Goal: Task Accomplishment & Management: Use online tool/utility

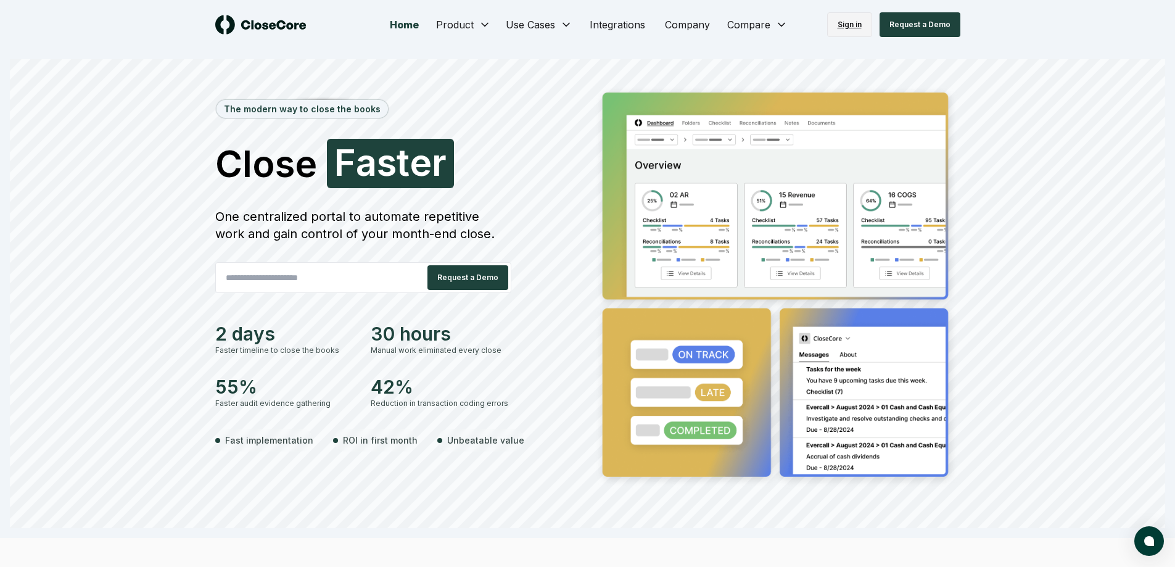
click at [849, 25] on link "Sign in" at bounding box center [849, 24] width 45 height 25
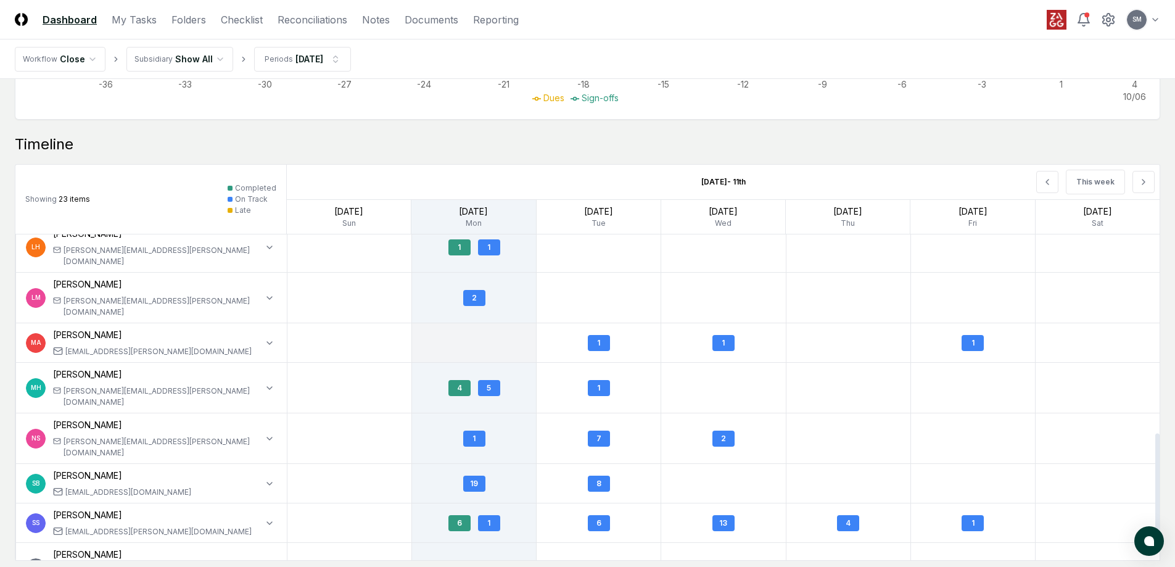
scroll to position [555, 0]
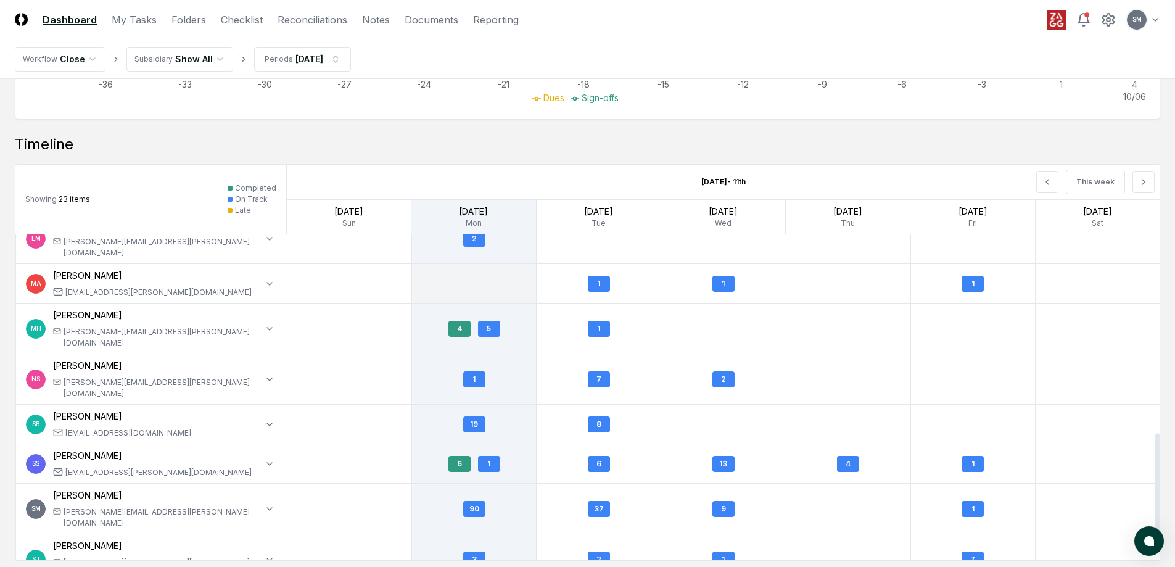
click at [72, 488] on div "[PERSON_NAME] [PERSON_NAME][EMAIL_ADDRESS][PERSON_NAME][DOMAIN_NAME]" at bounding box center [157, 508] width 209 height 40
click at [271, 504] on icon "button" at bounding box center [270, 509] width 10 height 10
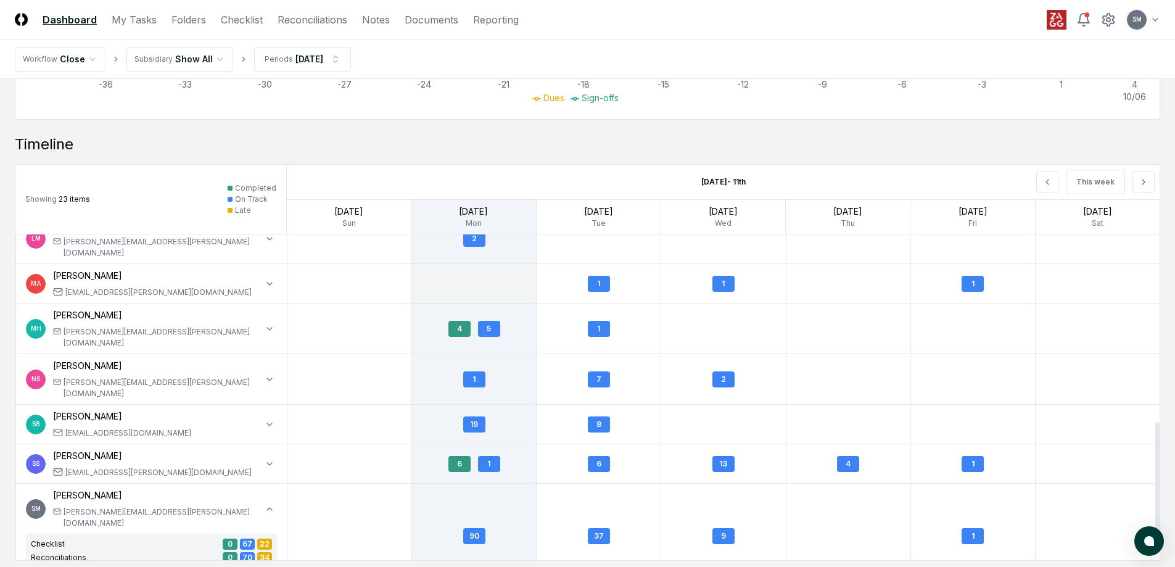
click at [225, 538] on div "0" at bounding box center [230, 543] width 15 height 11
click at [475, 528] on div "90" at bounding box center [474, 536] width 22 height 16
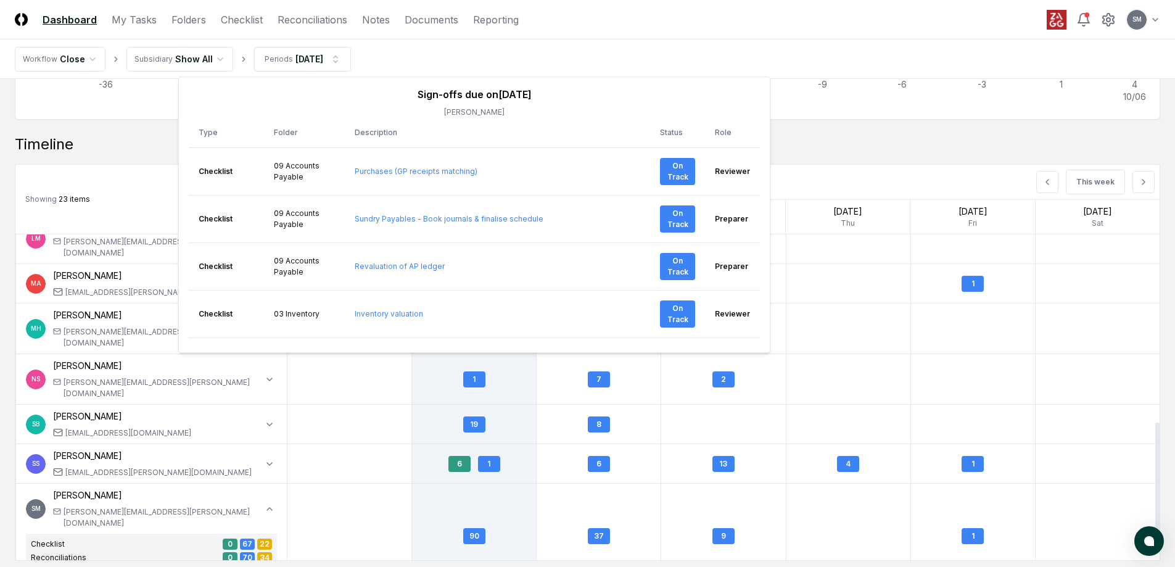
click at [42, 538] on div "Checklist" at bounding box center [48, 543] width 34 height 11
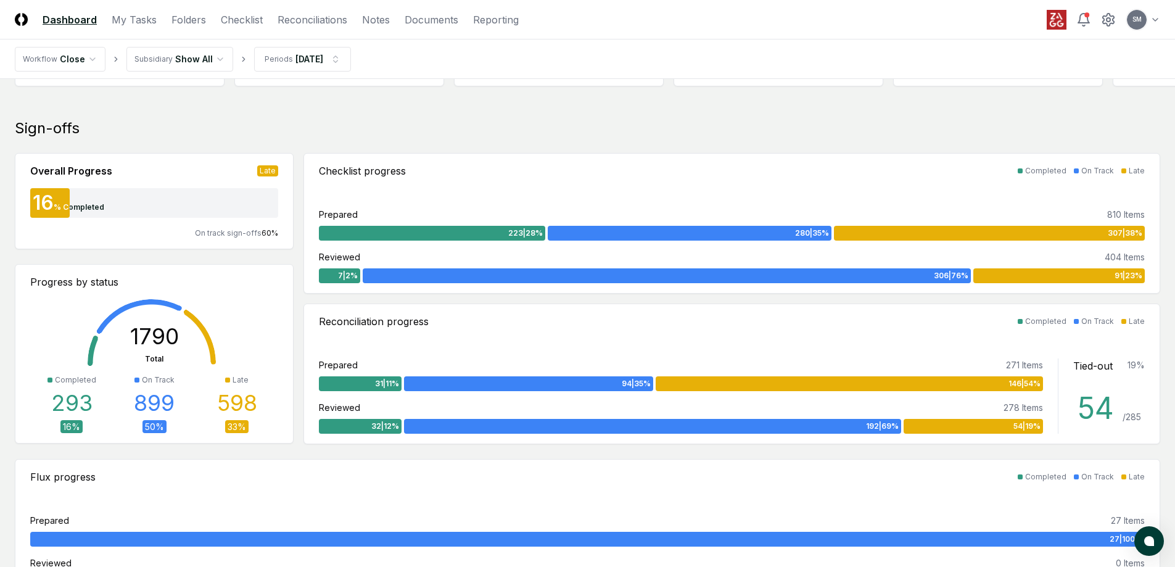
scroll to position [0, 0]
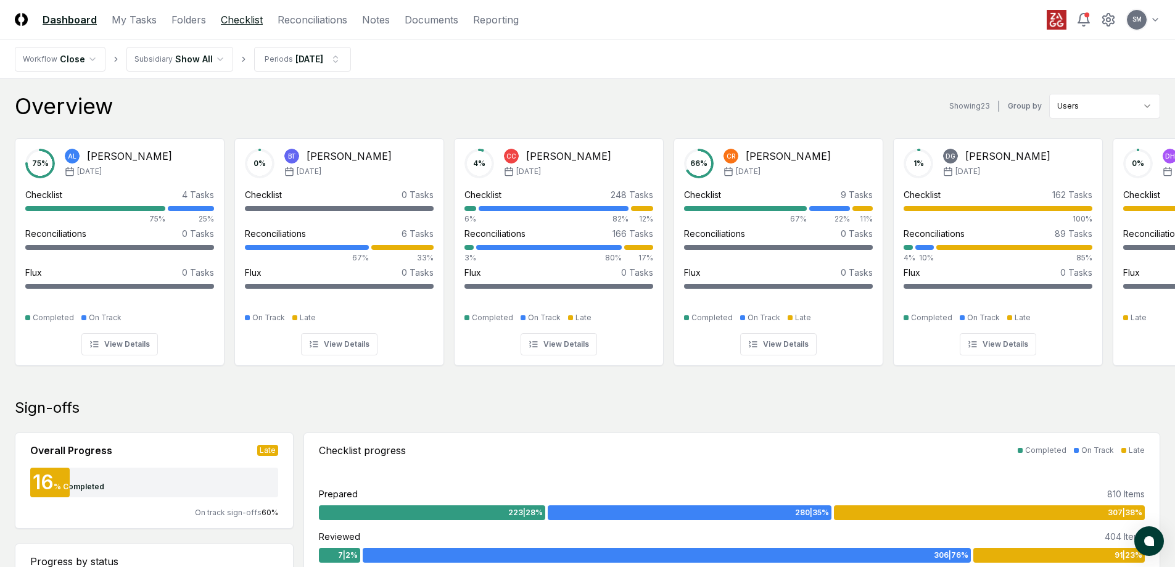
click at [236, 22] on link "Checklist" at bounding box center [242, 19] width 42 height 15
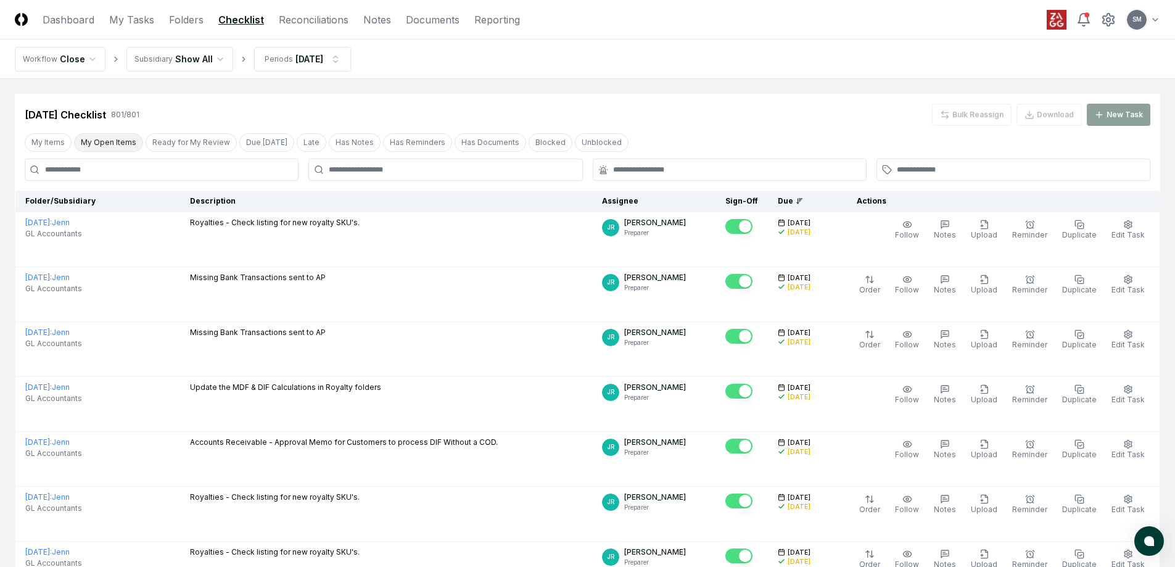
click at [101, 142] on button "My Open Items" at bounding box center [108, 142] width 69 height 19
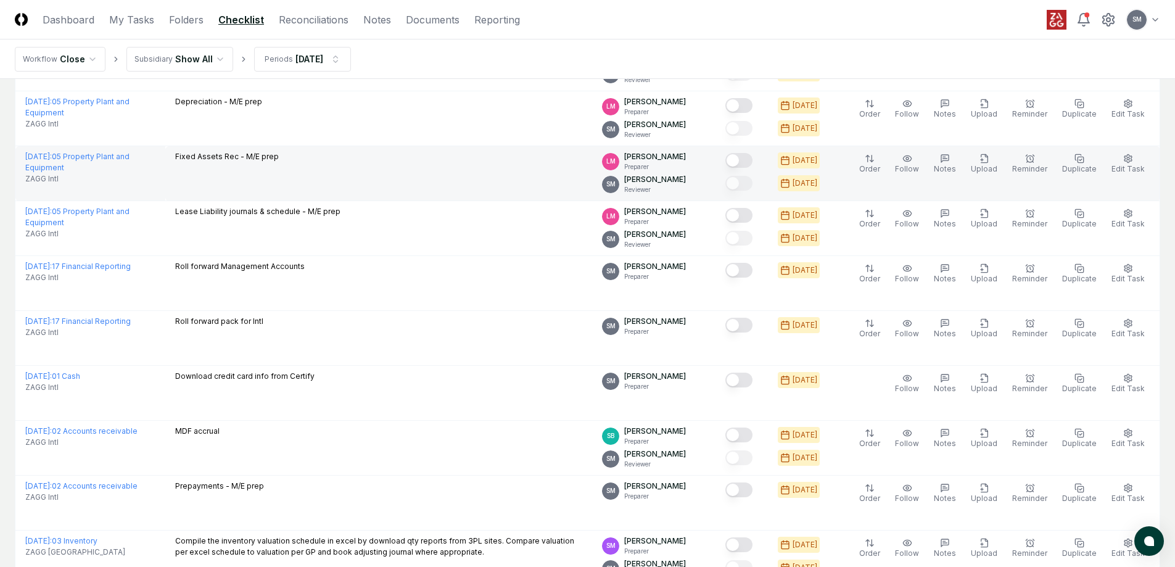
scroll to position [185, 0]
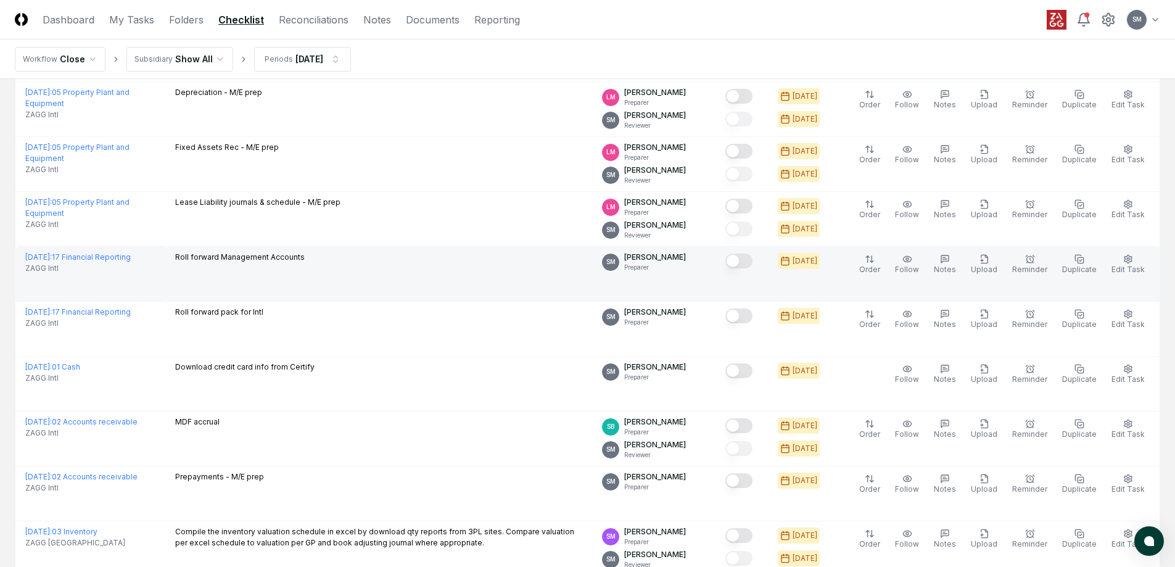
click at [752, 262] on button "Mark complete" at bounding box center [738, 260] width 27 height 15
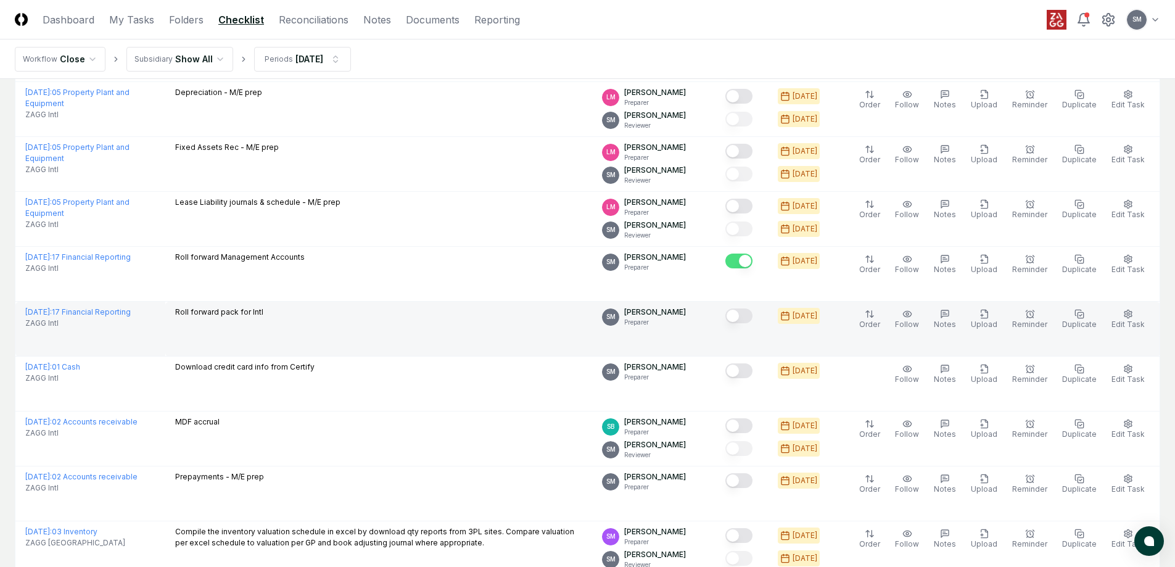
click at [752, 313] on button "Mark complete" at bounding box center [738, 315] width 27 height 15
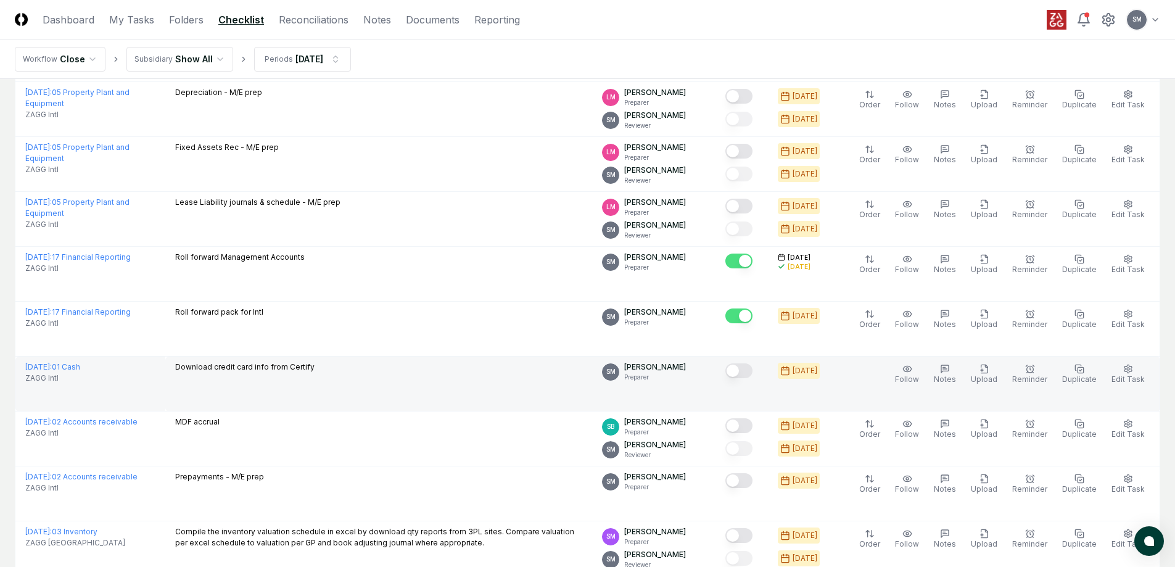
click at [752, 372] on button "Mark complete" at bounding box center [738, 370] width 27 height 15
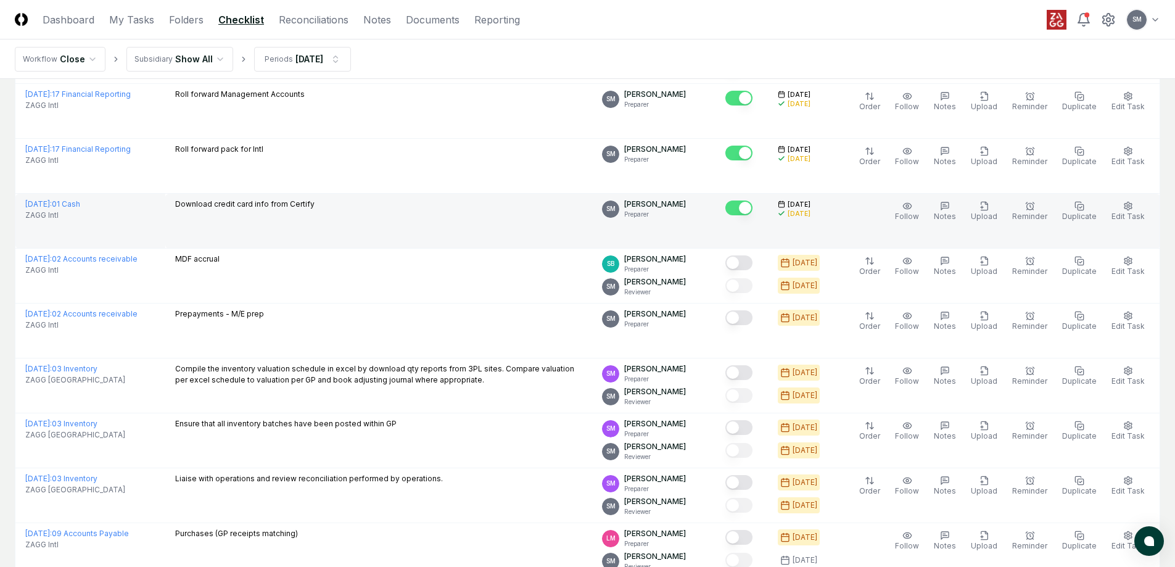
scroll to position [370, 0]
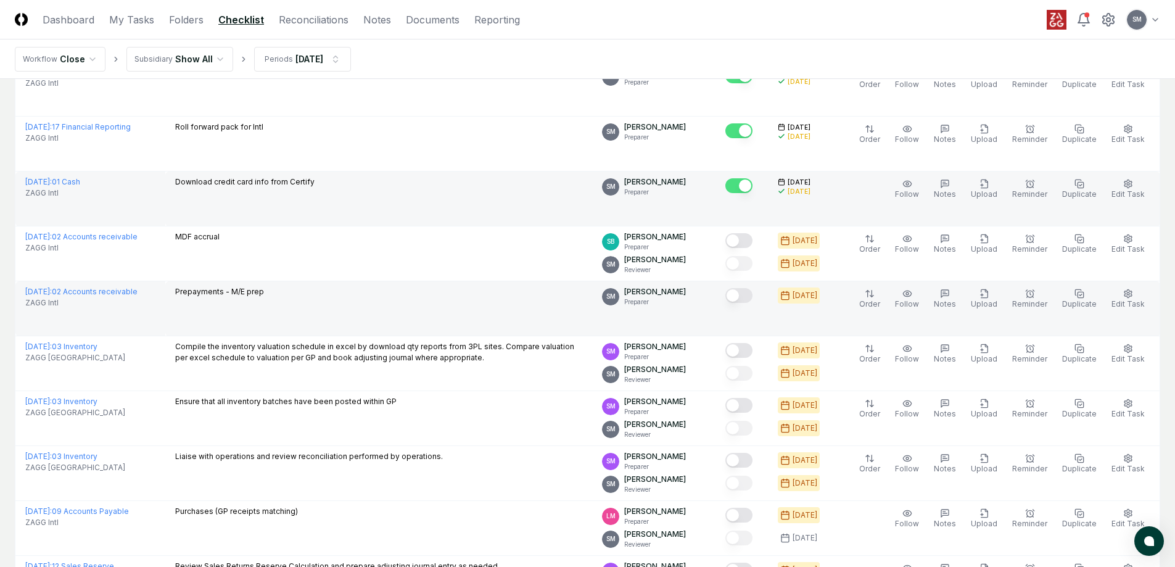
click at [752, 295] on button "Mark complete" at bounding box center [738, 295] width 27 height 15
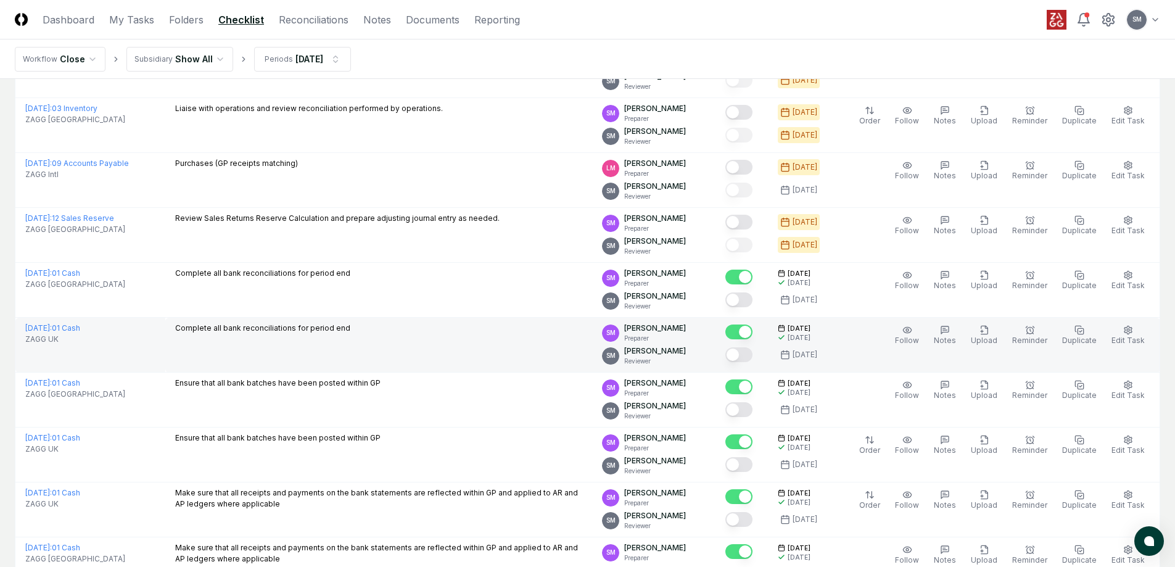
scroll to position [740, 0]
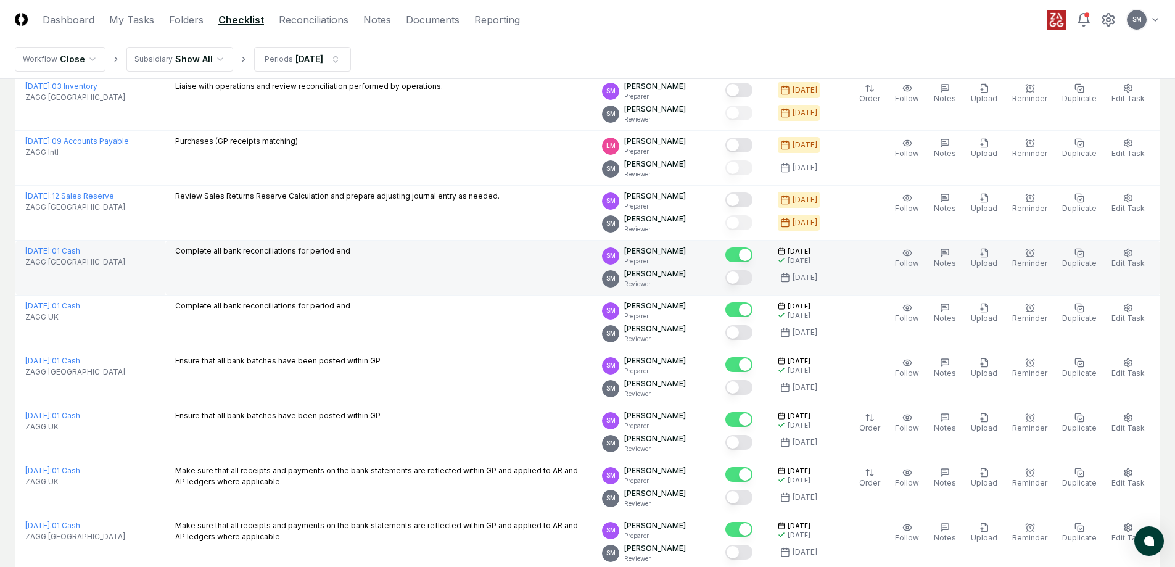
click at [752, 276] on button "Mark complete" at bounding box center [738, 277] width 27 height 15
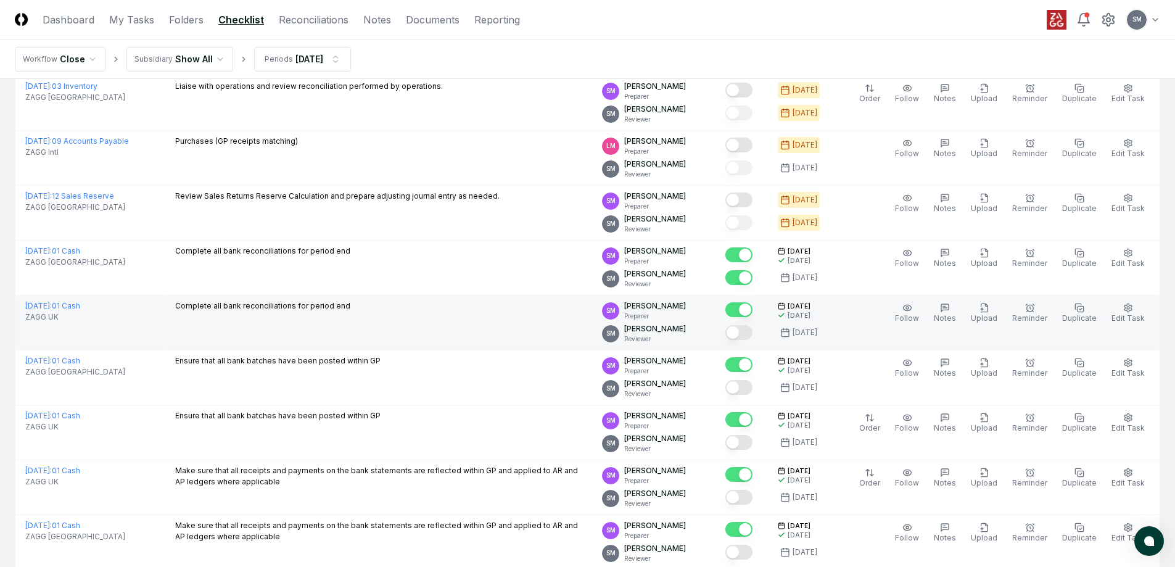
click at [752, 331] on button "Mark complete" at bounding box center [738, 332] width 27 height 15
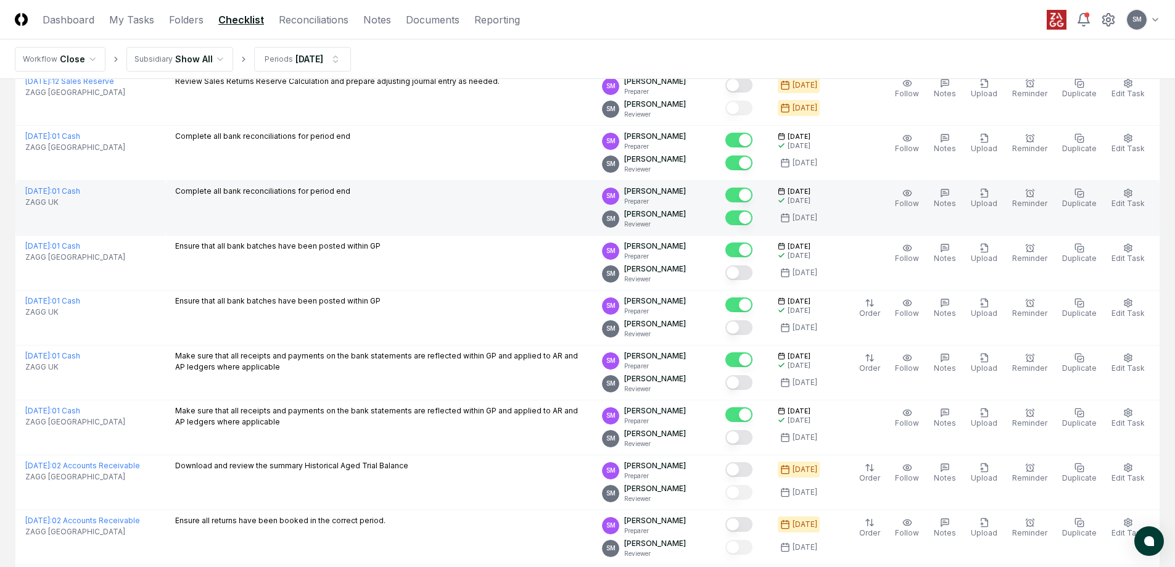
scroll to position [864, 0]
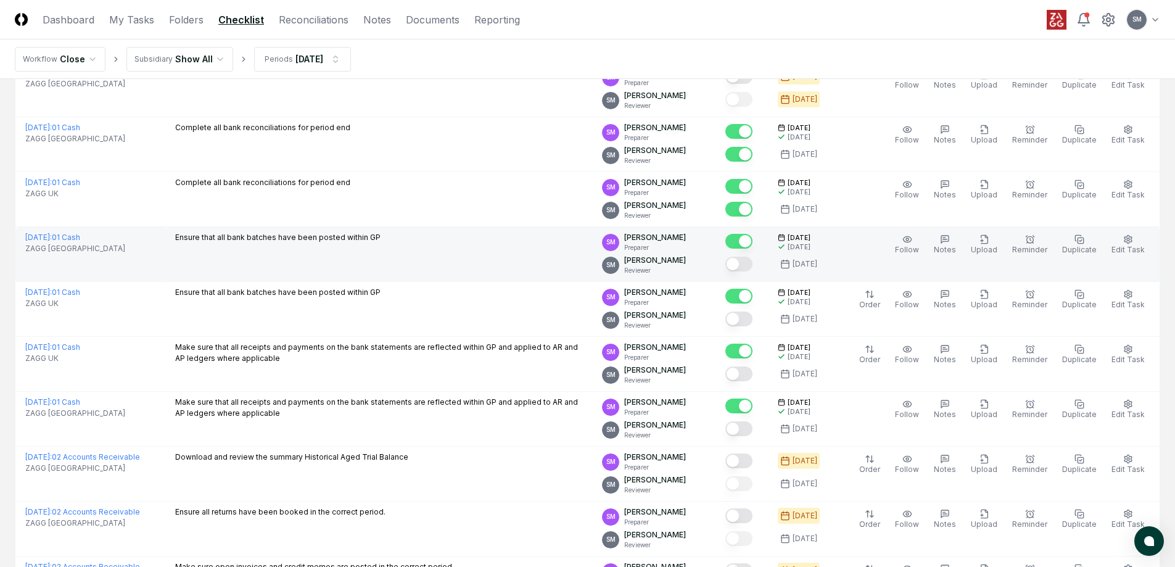
click at [752, 260] on button "Mark complete" at bounding box center [738, 264] width 27 height 15
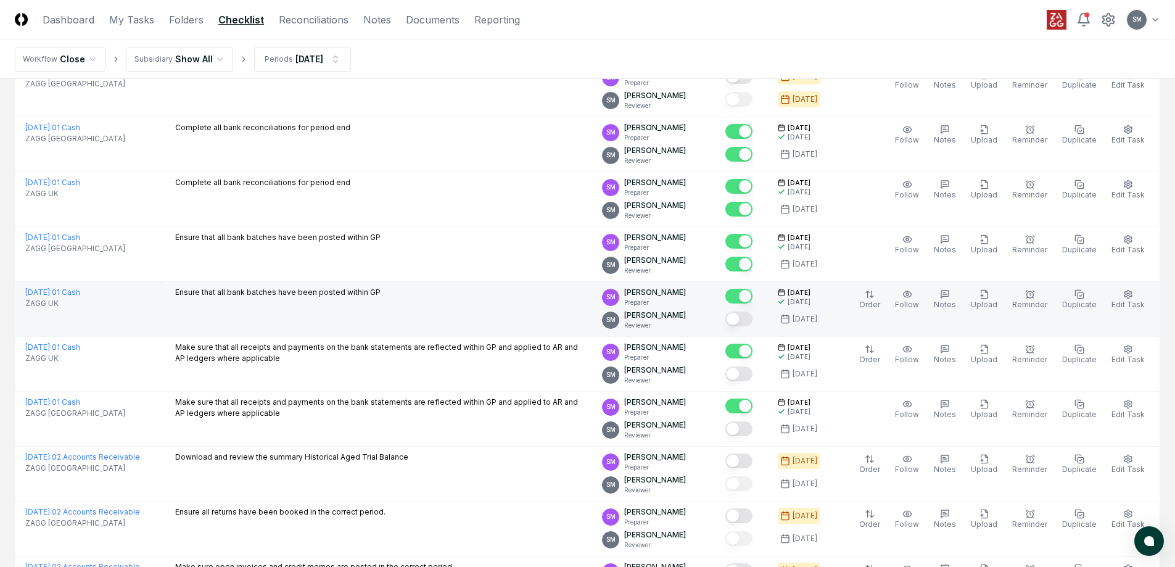
click at [752, 316] on button "Mark complete" at bounding box center [738, 318] width 27 height 15
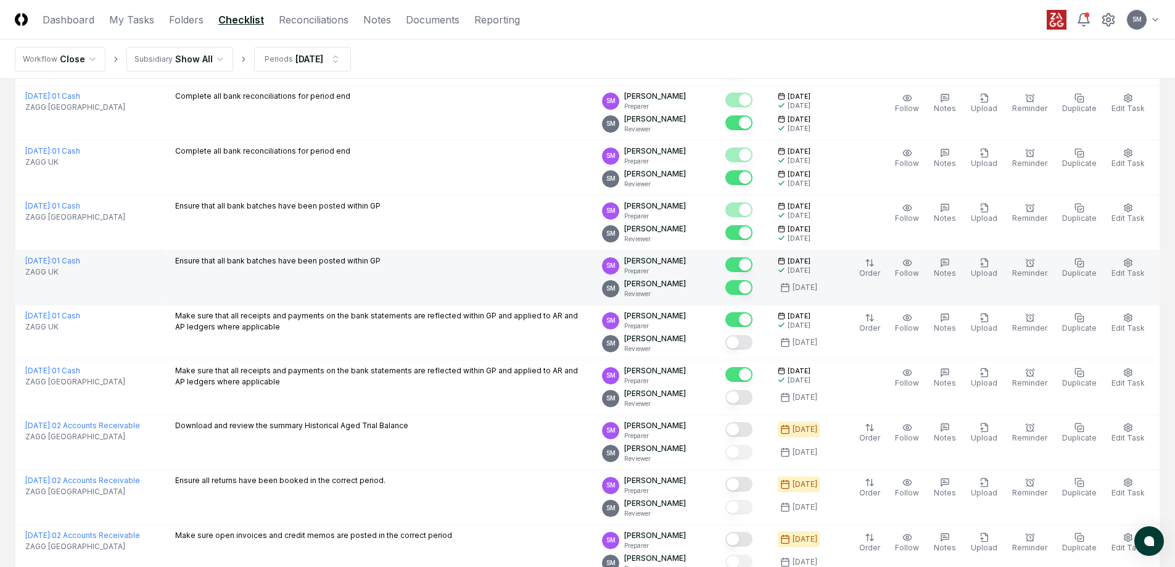
scroll to position [925, 0]
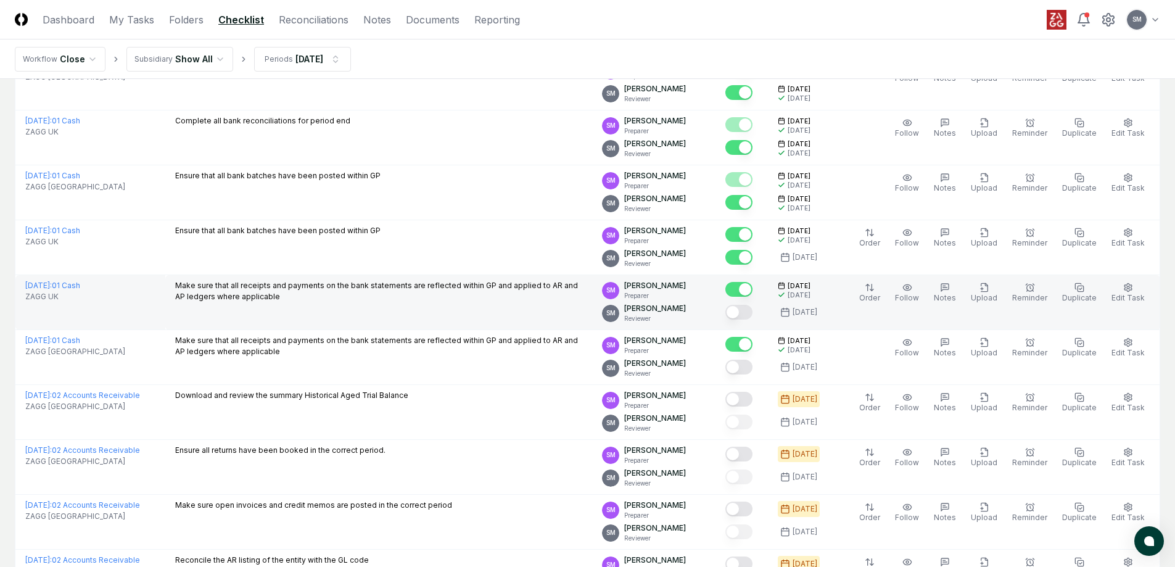
click at [752, 309] on button "Mark complete" at bounding box center [738, 312] width 27 height 15
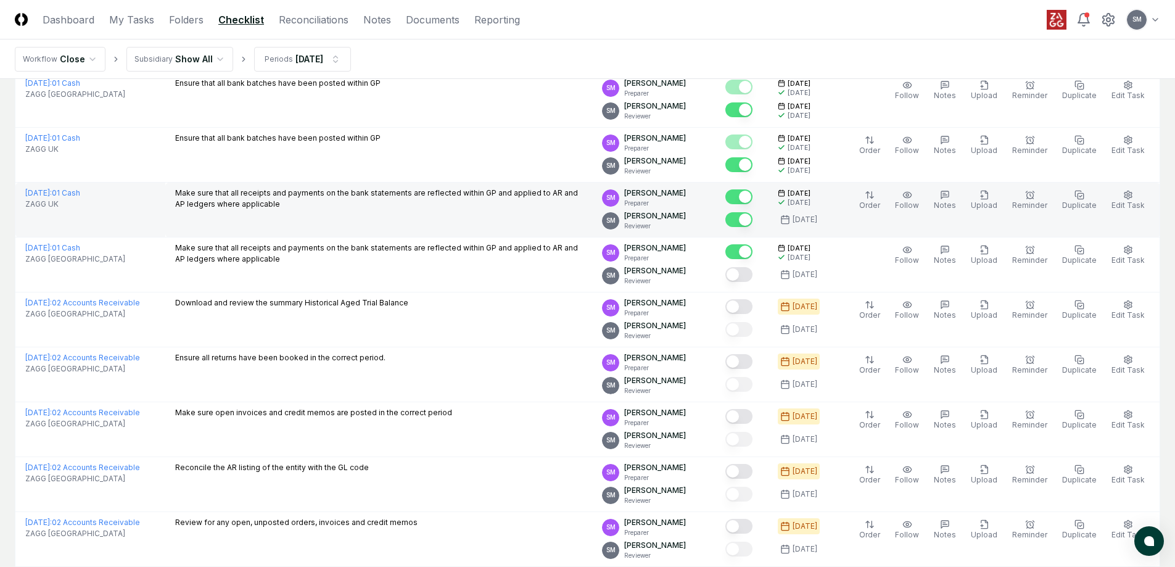
scroll to position [1049, 0]
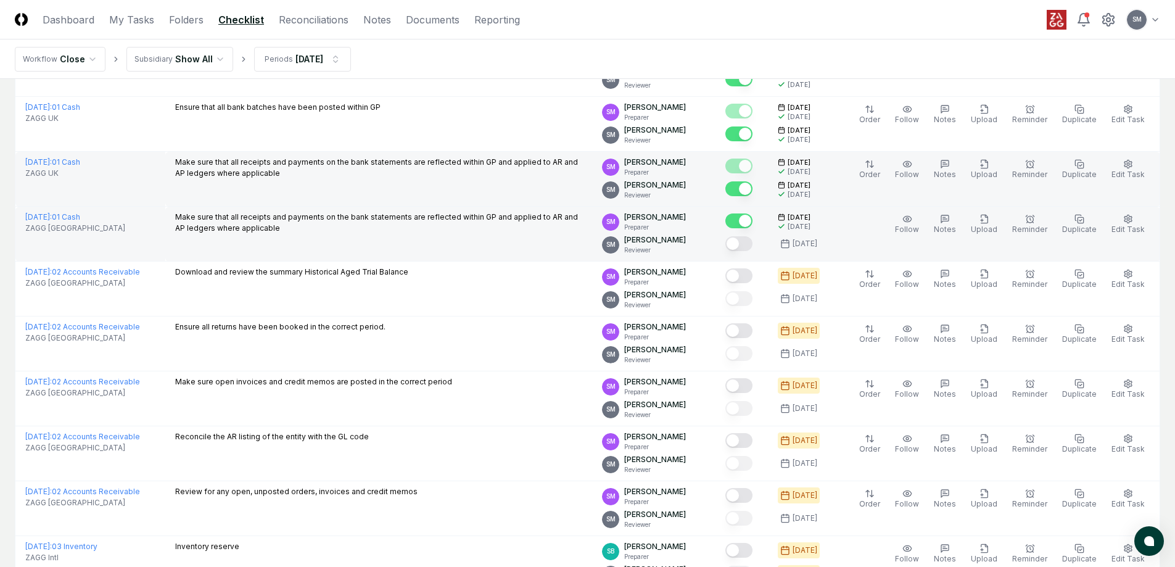
click at [752, 245] on button "Mark complete" at bounding box center [738, 243] width 27 height 15
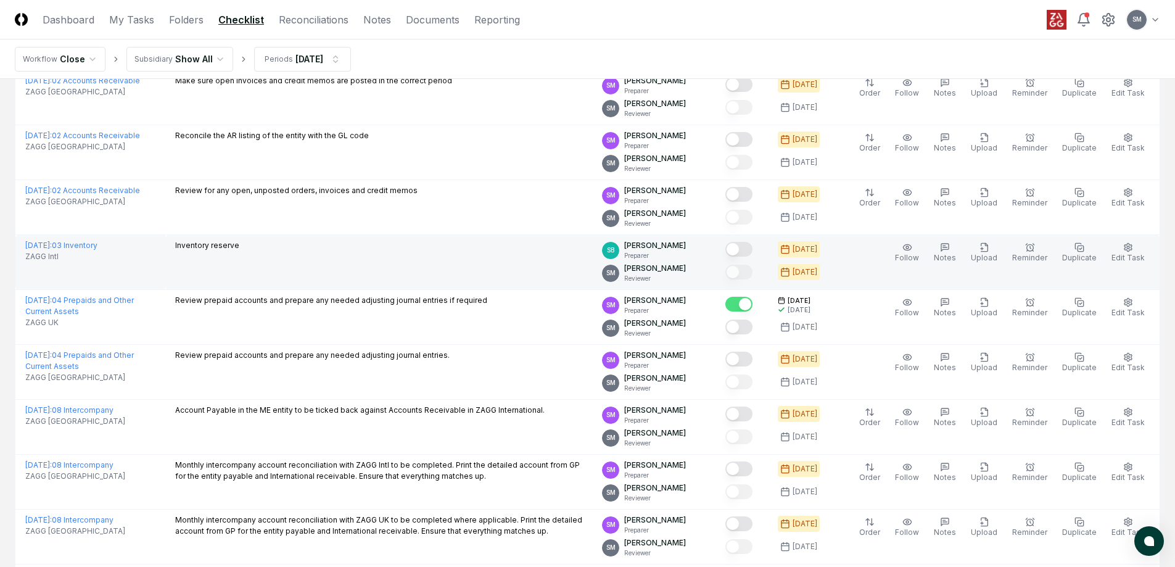
scroll to position [1419, 0]
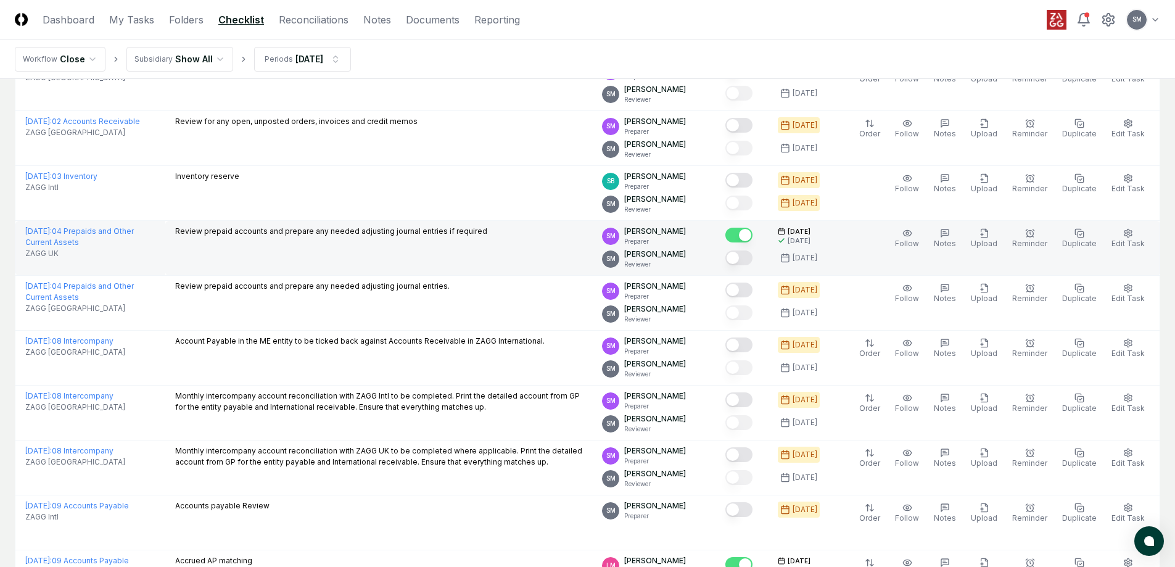
click at [752, 253] on button "Mark complete" at bounding box center [738, 257] width 27 height 15
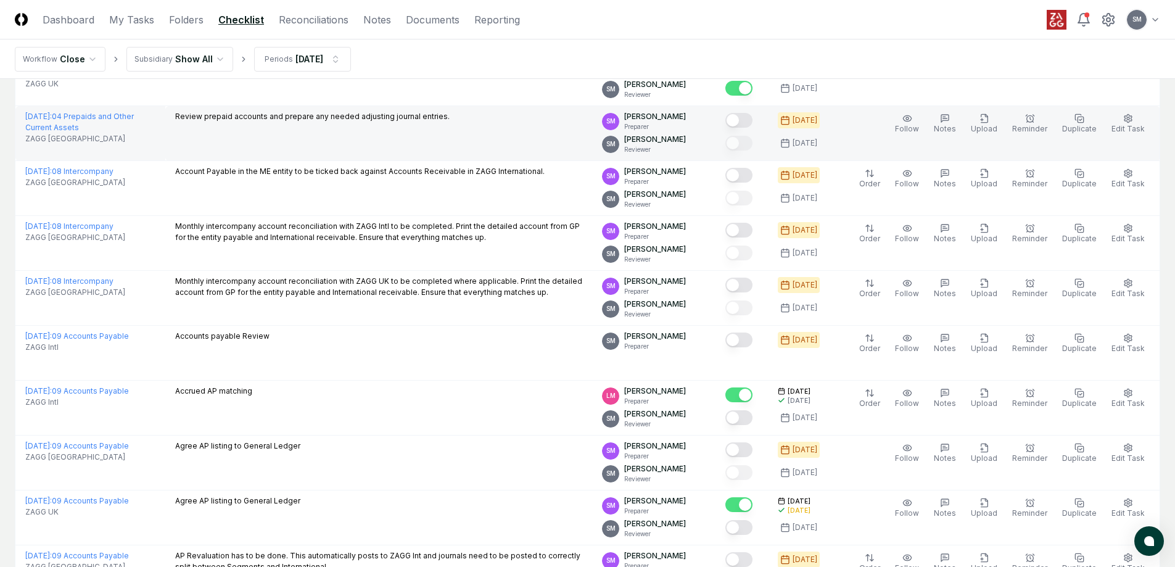
scroll to position [1727, 0]
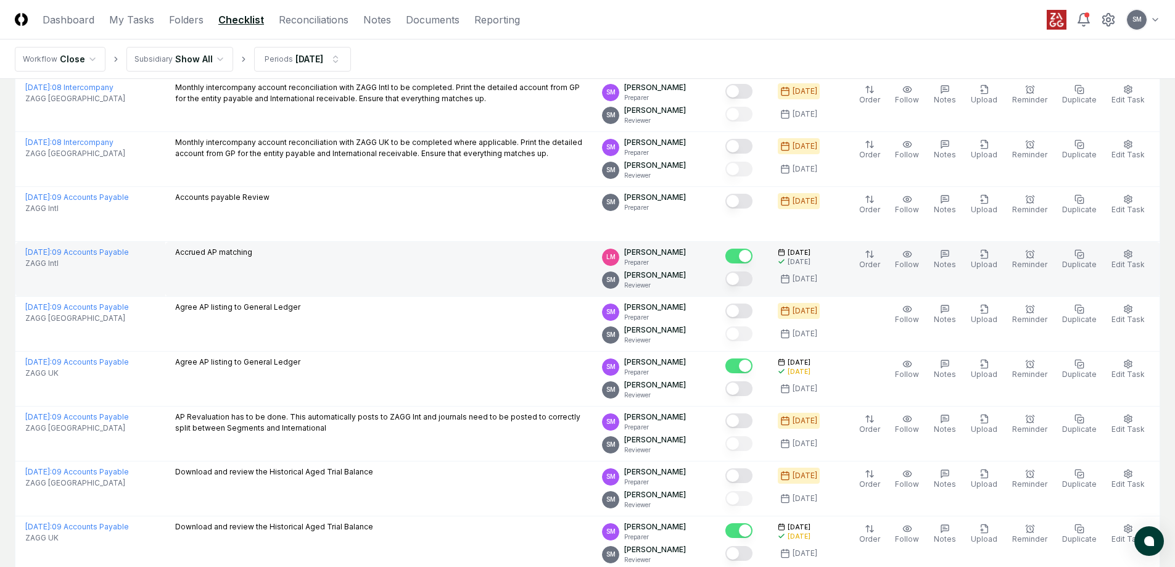
click at [752, 274] on button "Mark complete" at bounding box center [738, 278] width 27 height 15
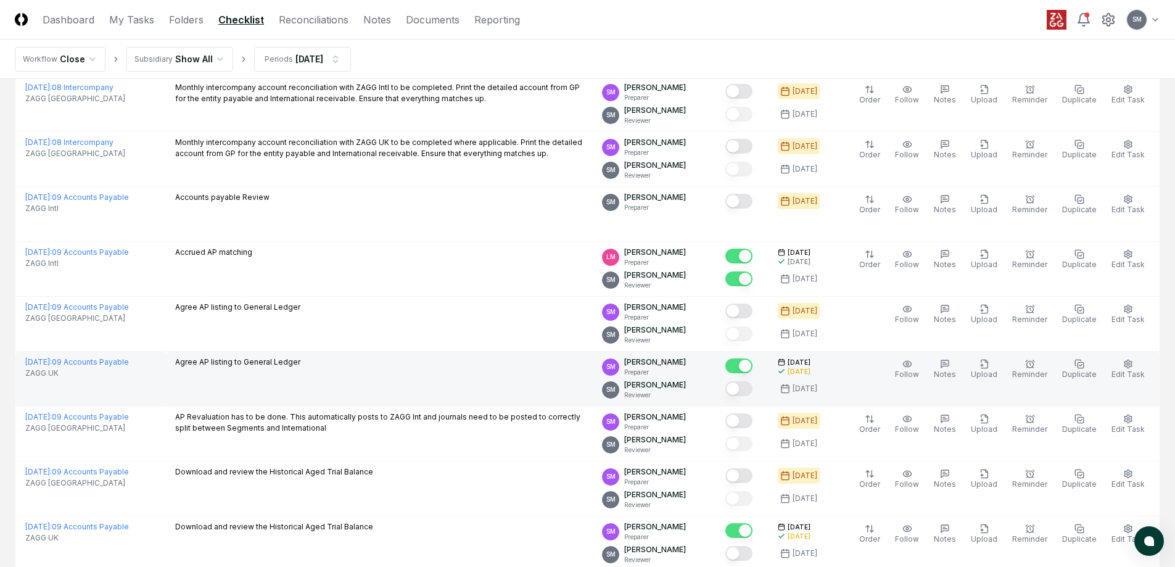
click at [752, 387] on button "Mark complete" at bounding box center [738, 388] width 27 height 15
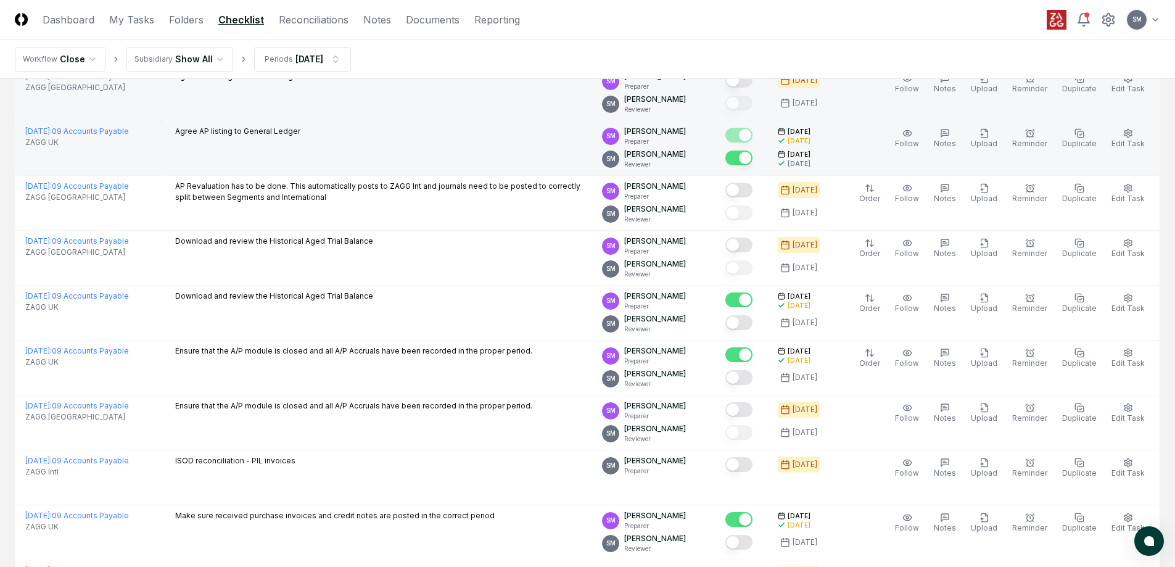
scroll to position [1974, 0]
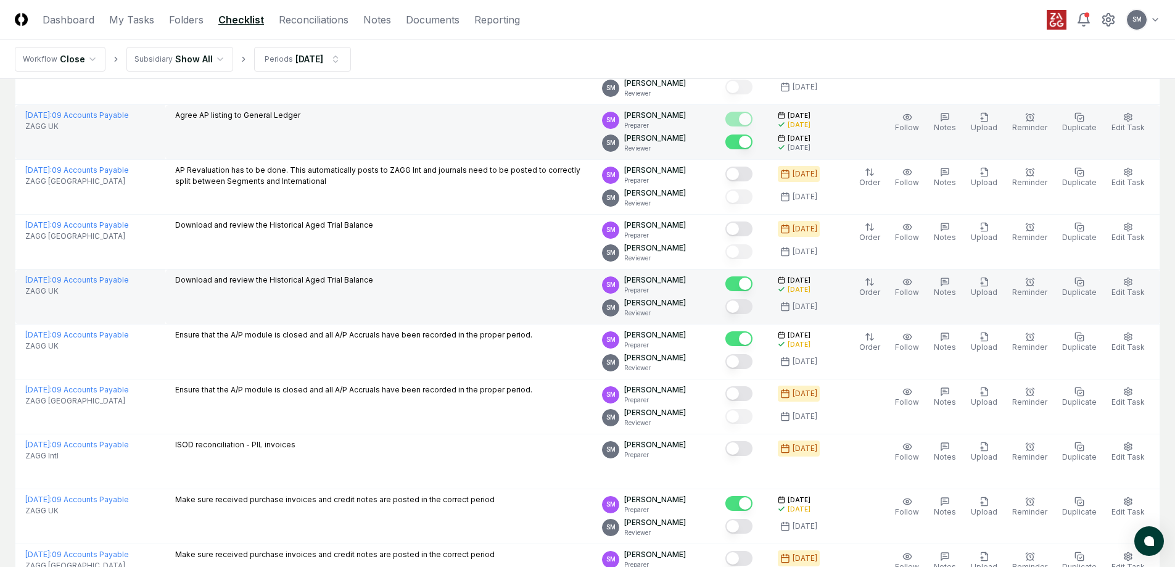
click at [752, 310] on button "Mark complete" at bounding box center [738, 306] width 27 height 15
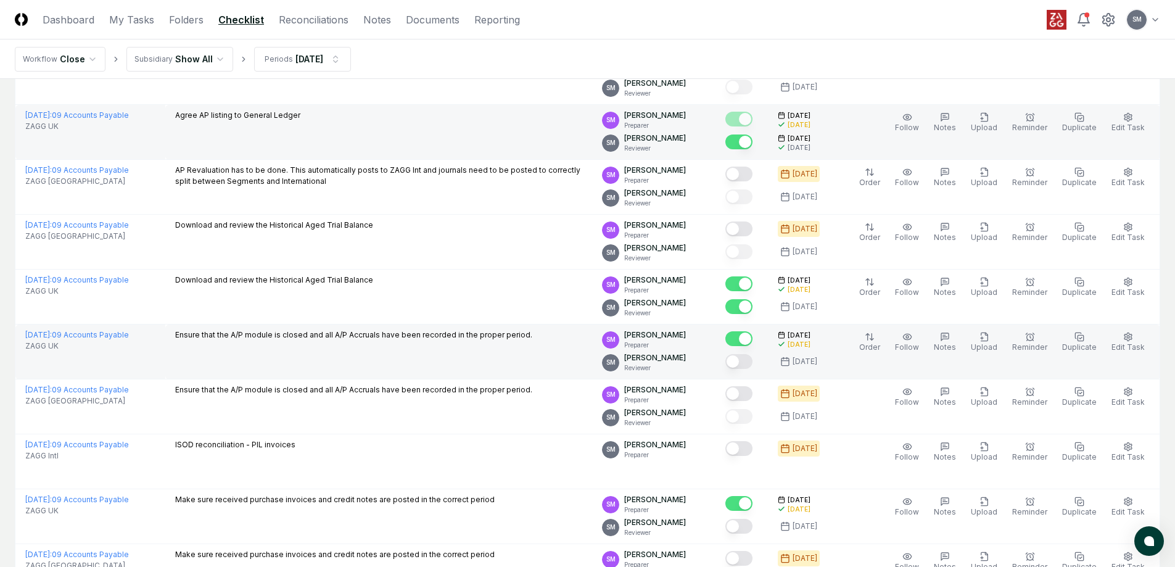
click at [752, 361] on button "Mark complete" at bounding box center [738, 361] width 27 height 15
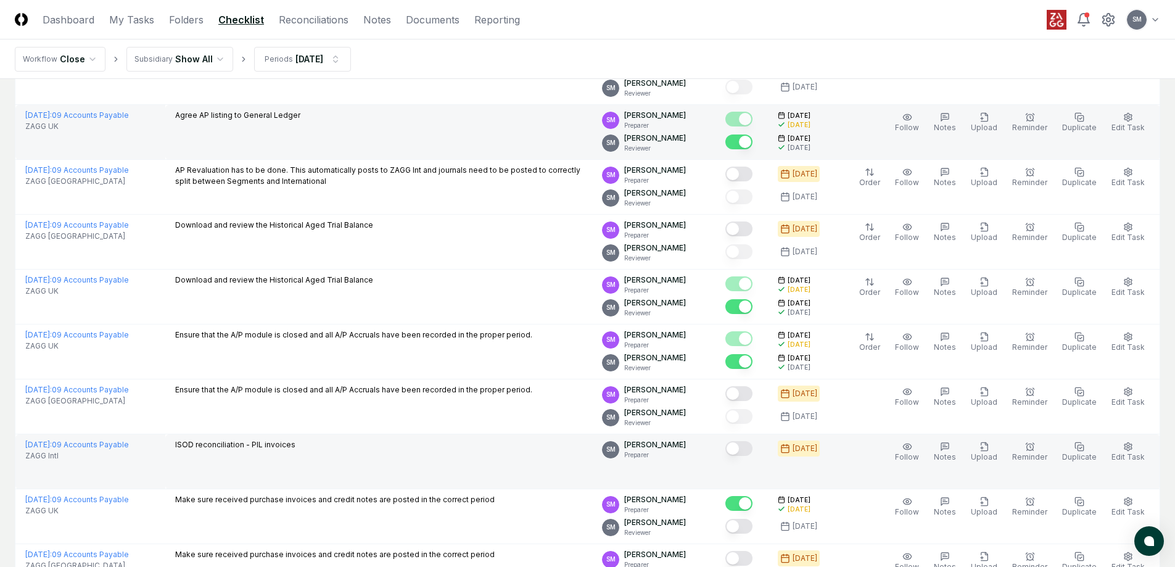
click at [752, 448] on button "Mark complete" at bounding box center [738, 448] width 27 height 15
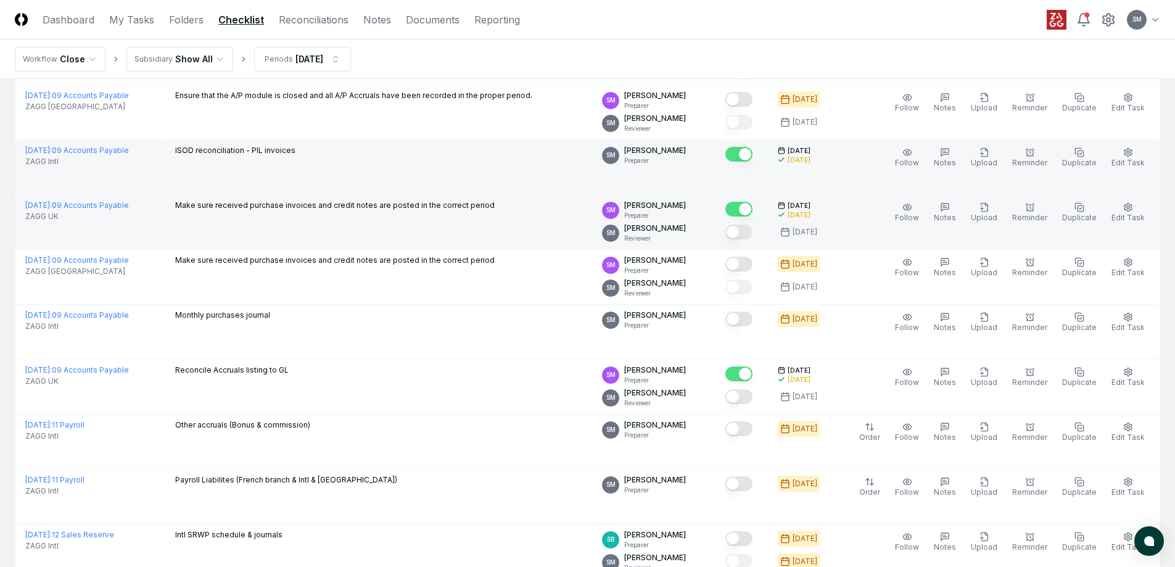
scroll to position [2282, 0]
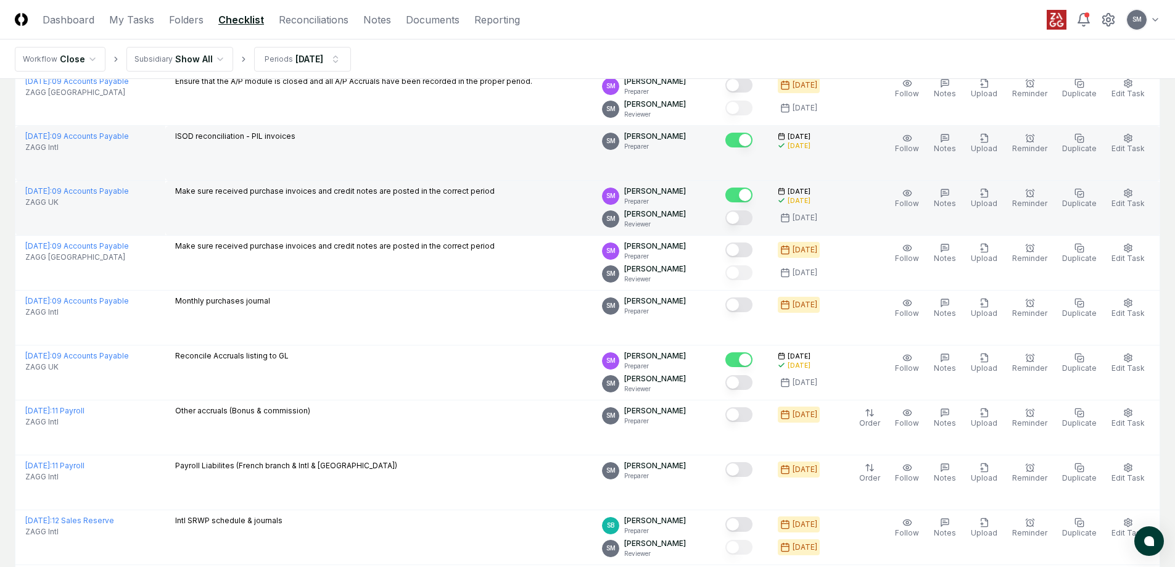
click at [752, 218] on button "Mark complete" at bounding box center [738, 217] width 27 height 15
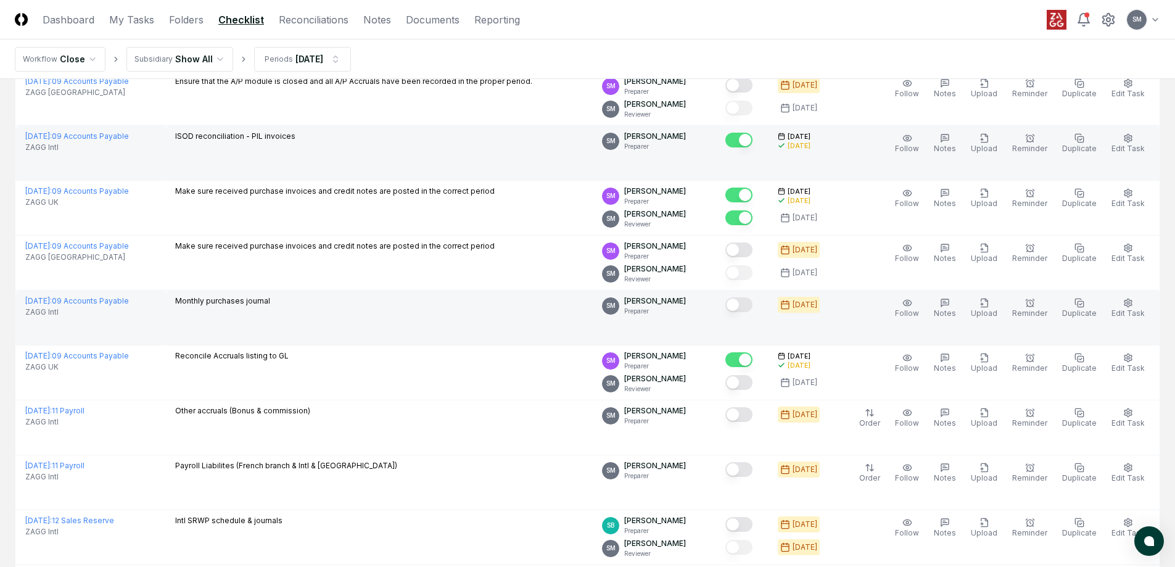
click at [752, 303] on button "Mark complete" at bounding box center [738, 304] width 27 height 15
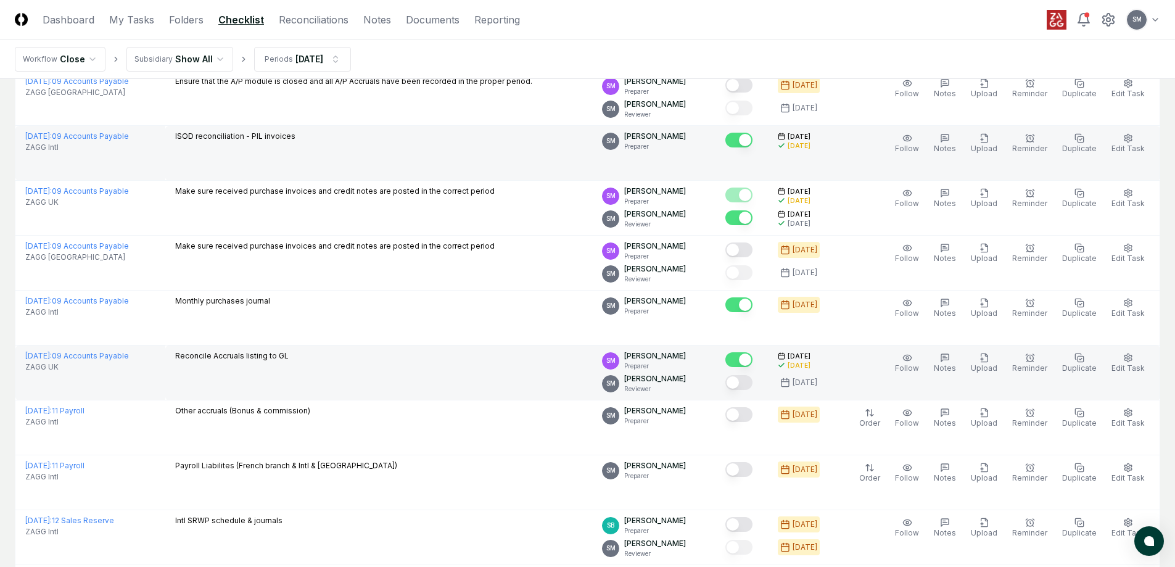
click at [752, 379] on button "Mark complete" at bounding box center [738, 382] width 27 height 15
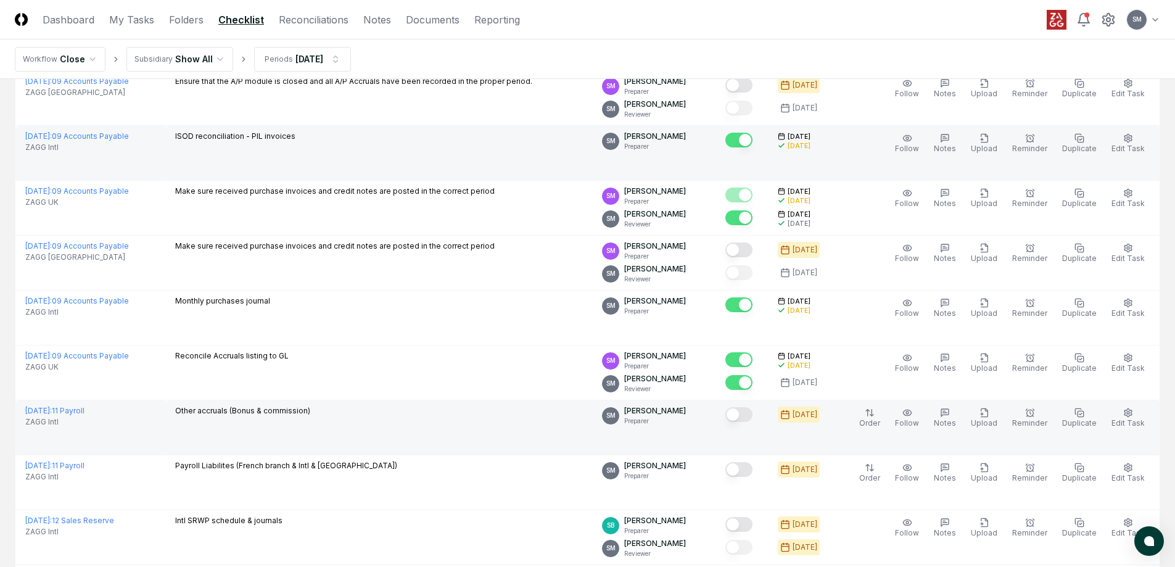
click at [752, 413] on button "Mark complete" at bounding box center [738, 414] width 27 height 15
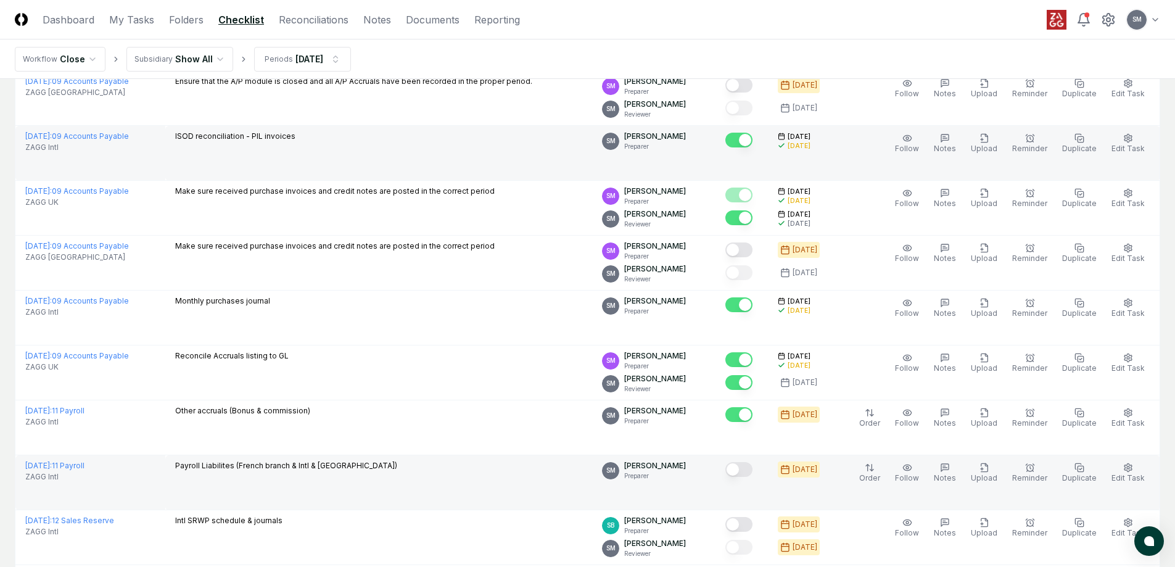
click at [751, 465] on button "Mark complete" at bounding box center [738, 469] width 27 height 15
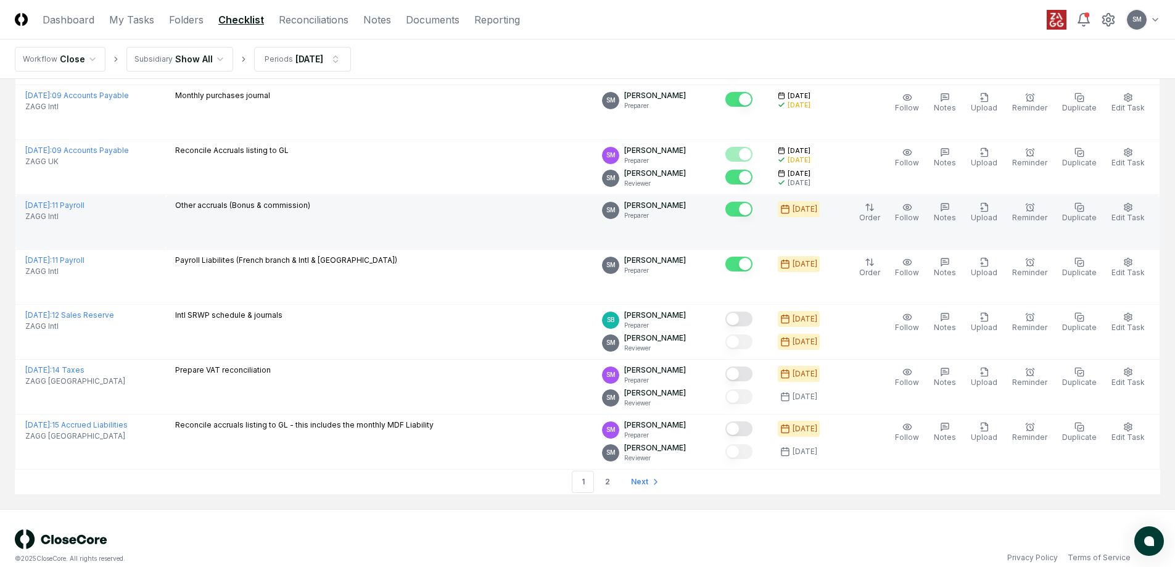
scroll to position [2504, 0]
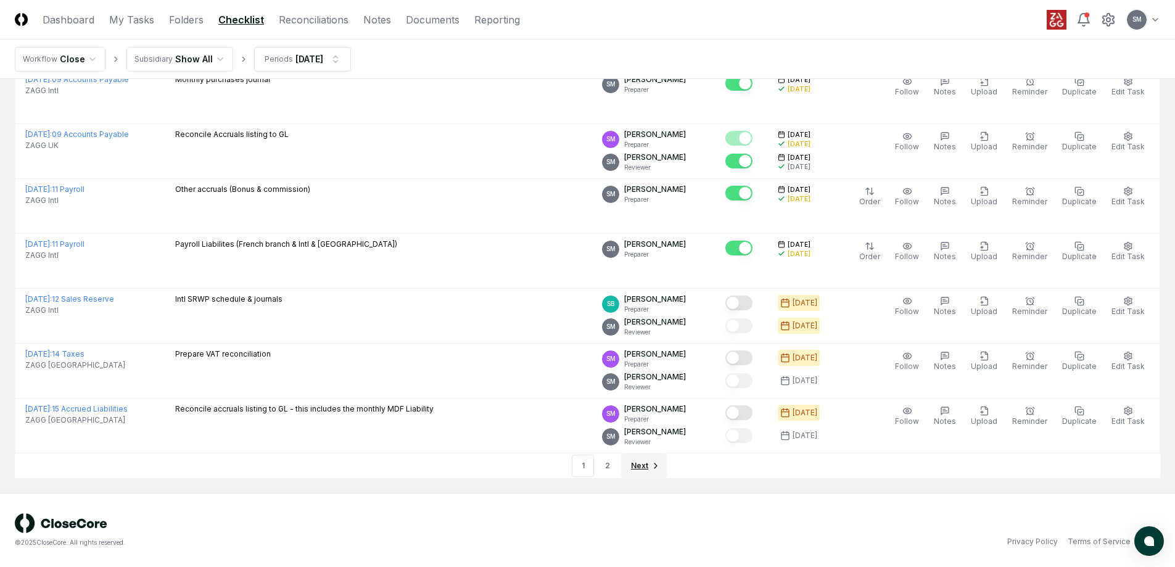
click at [641, 468] on span "Next" at bounding box center [639, 465] width 17 height 11
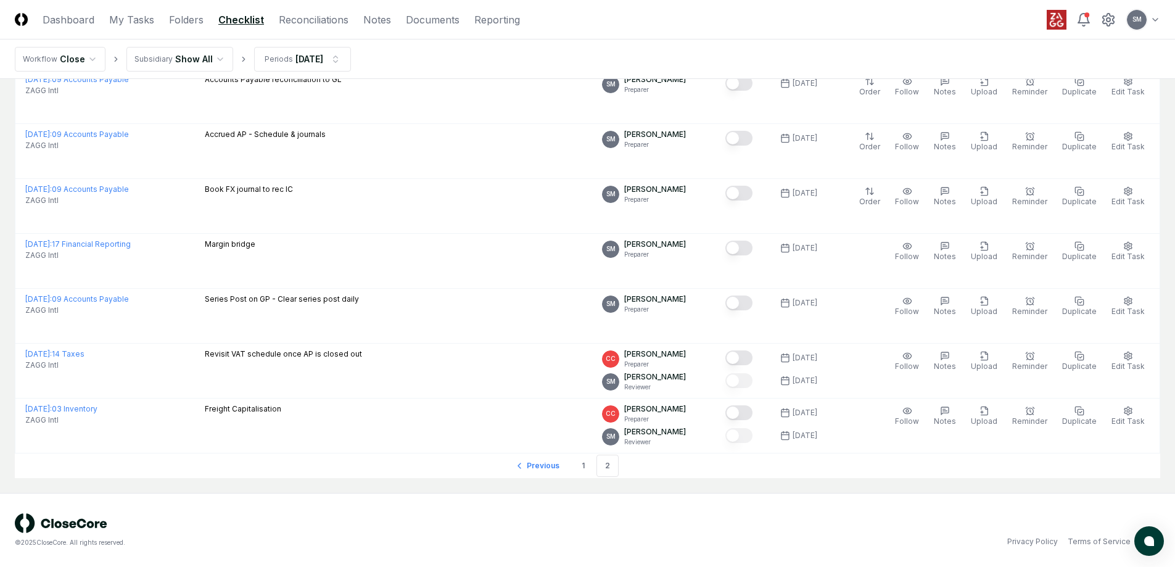
scroll to position [1900, 0]
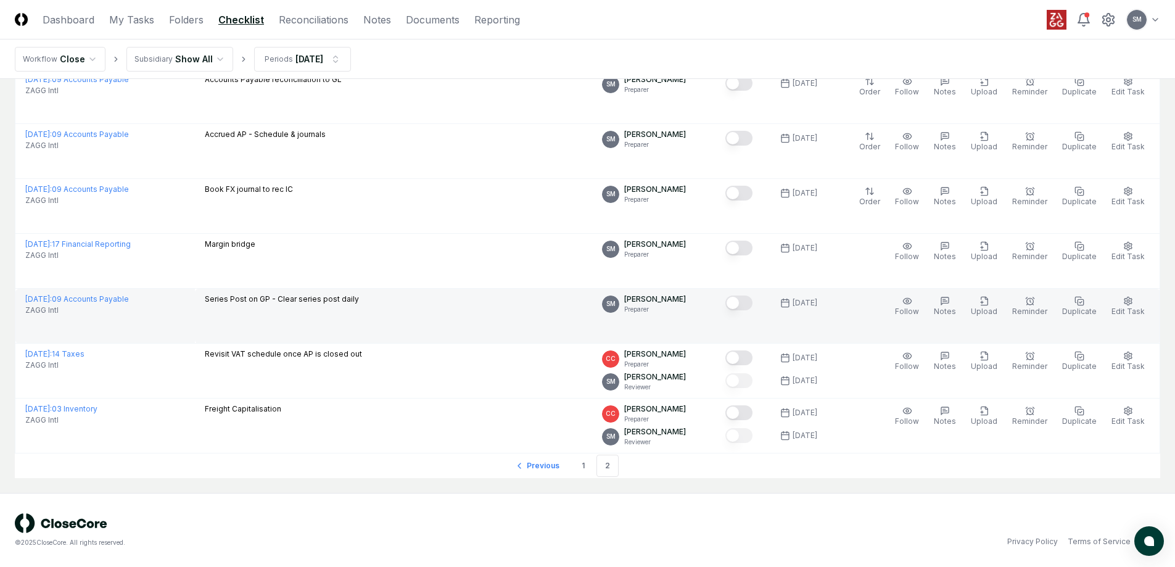
click at [752, 303] on button "Mark complete" at bounding box center [738, 302] width 27 height 15
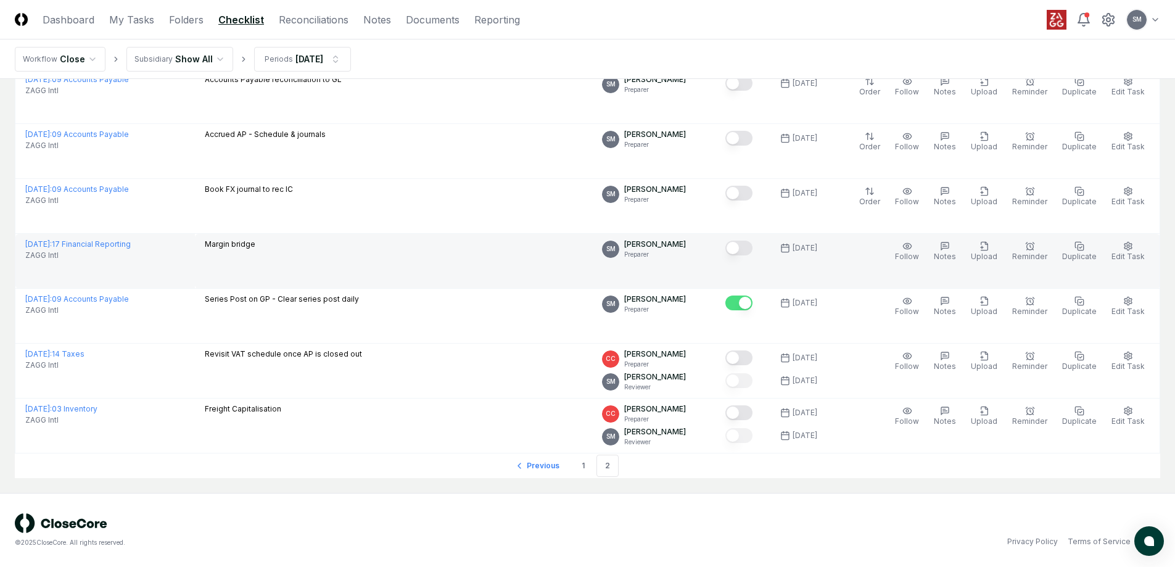
click at [752, 248] on button "Mark complete" at bounding box center [738, 248] width 27 height 15
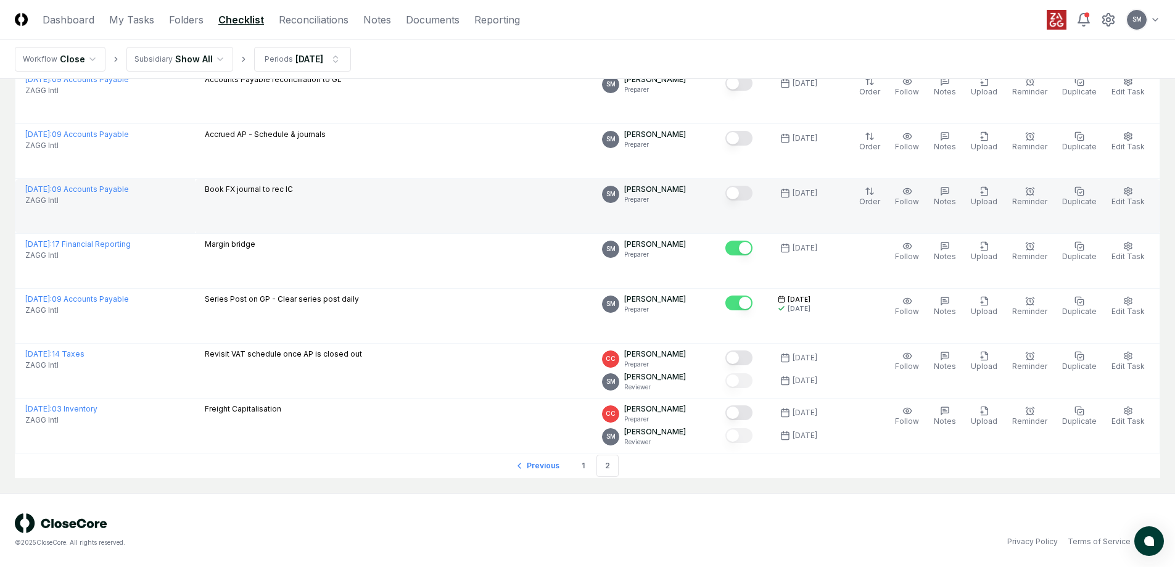
click at [752, 187] on div at bounding box center [738, 194] width 27 height 17
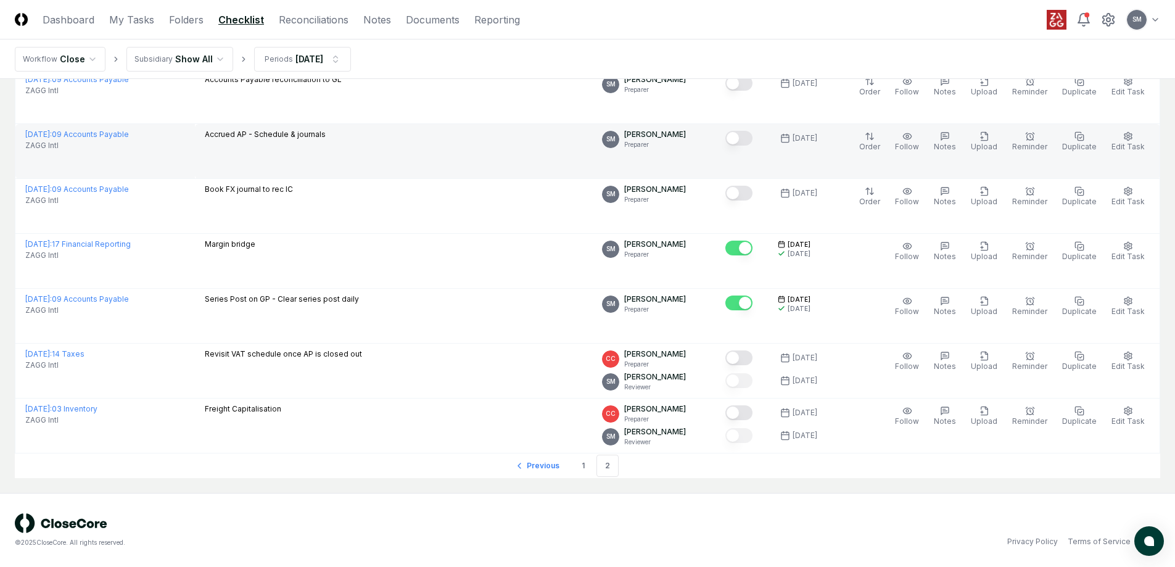
click at [752, 134] on button "Mark complete" at bounding box center [738, 138] width 27 height 15
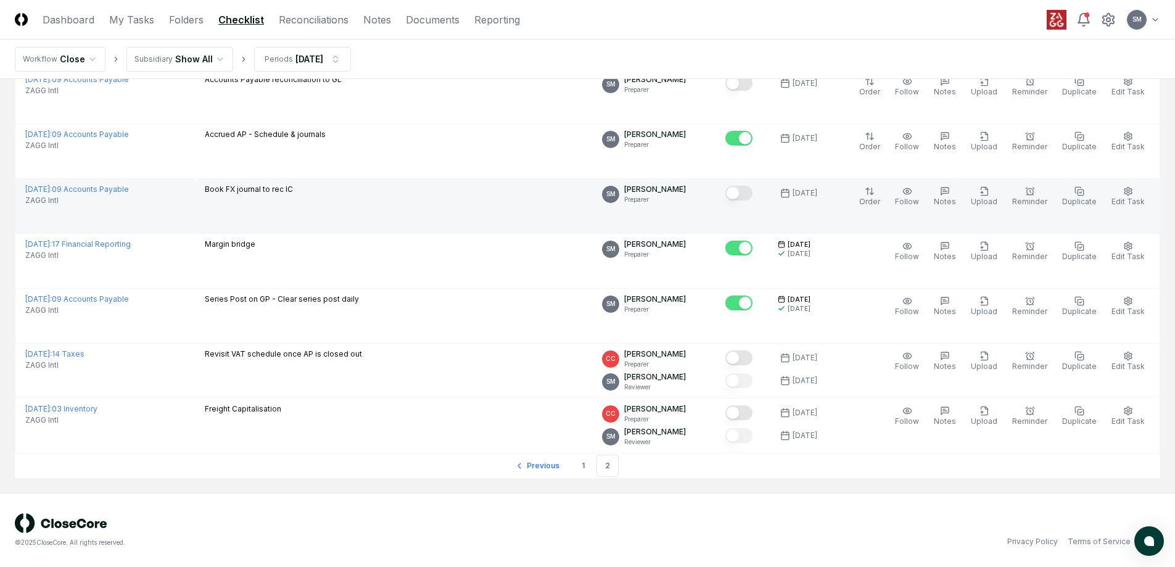
click at [752, 196] on button "Mark complete" at bounding box center [738, 193] width 27 height 15
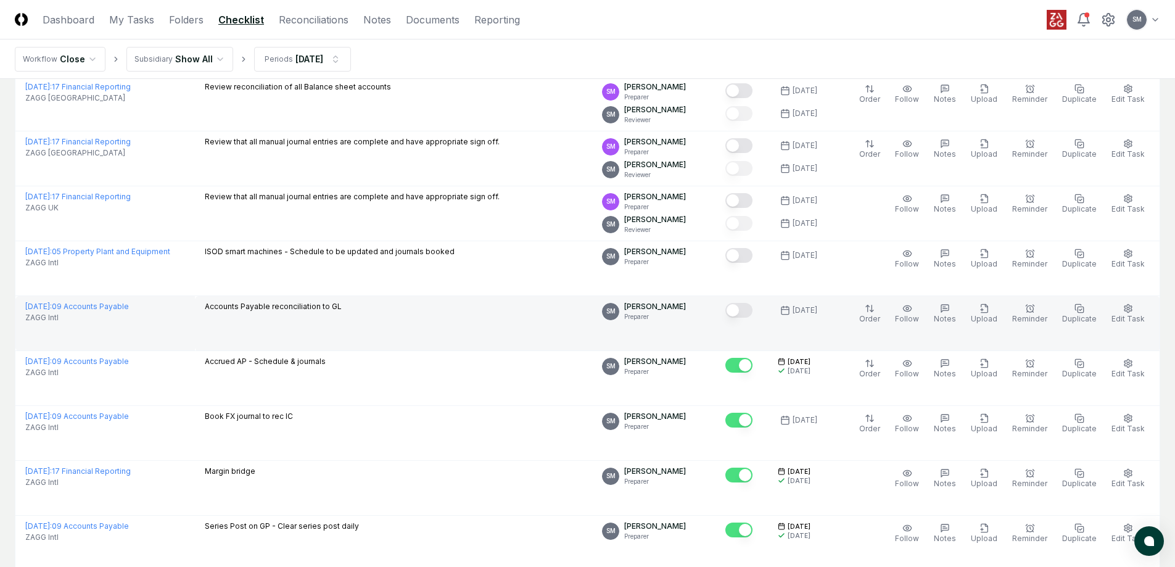
scroll to position [1653, 0]
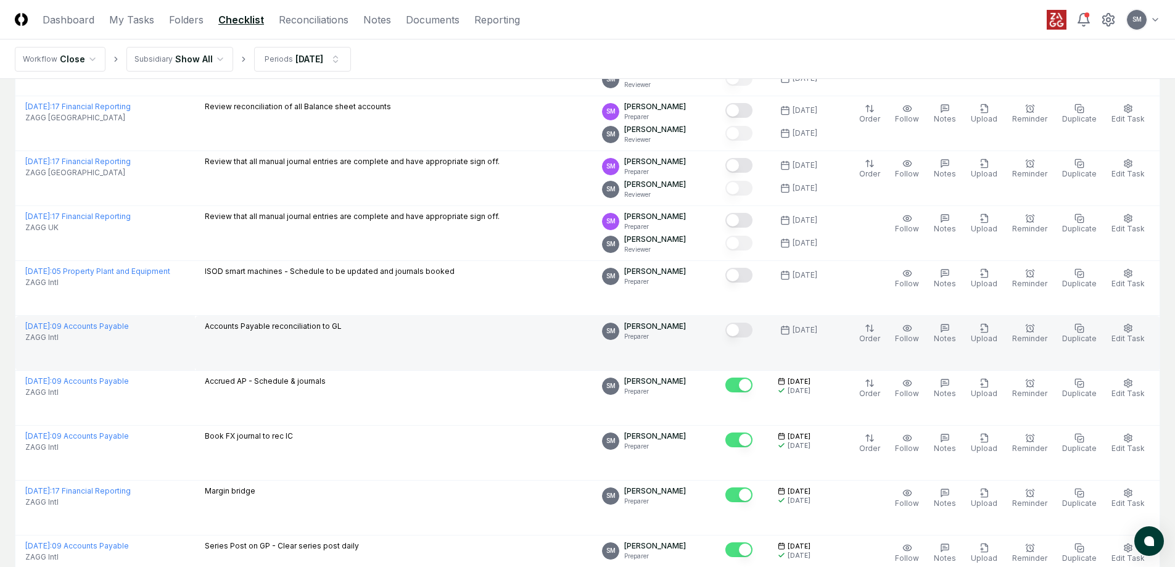
click at [752, 329] on button "Mark complete" at bounding box center [738, 330] width 27 height 15
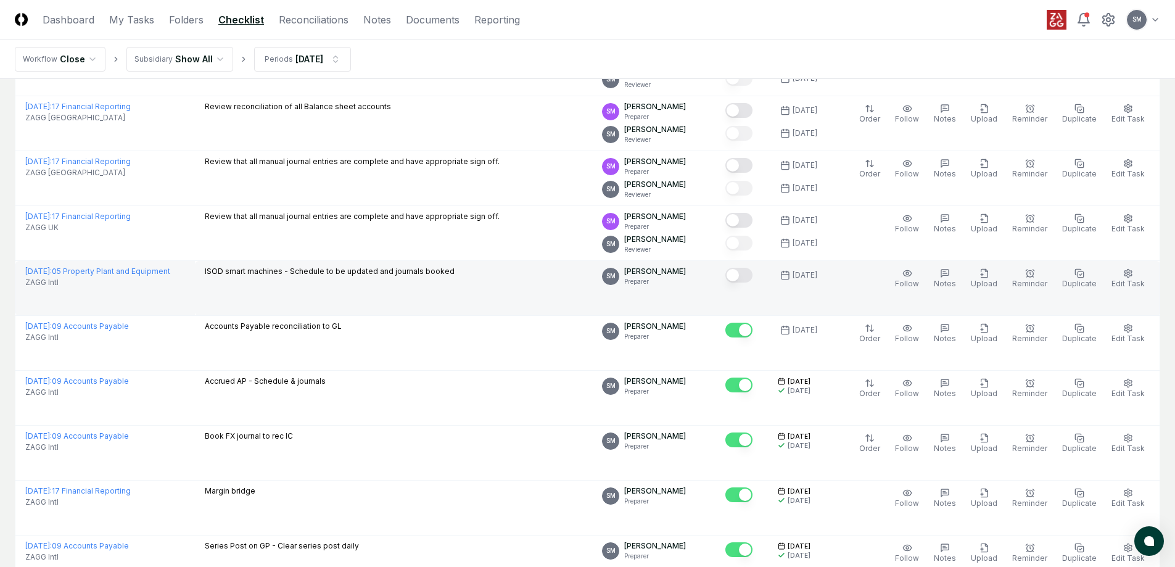
click at [752, 276] on button "Mark complete" at bounding box center [738, 275] width 27 height 15
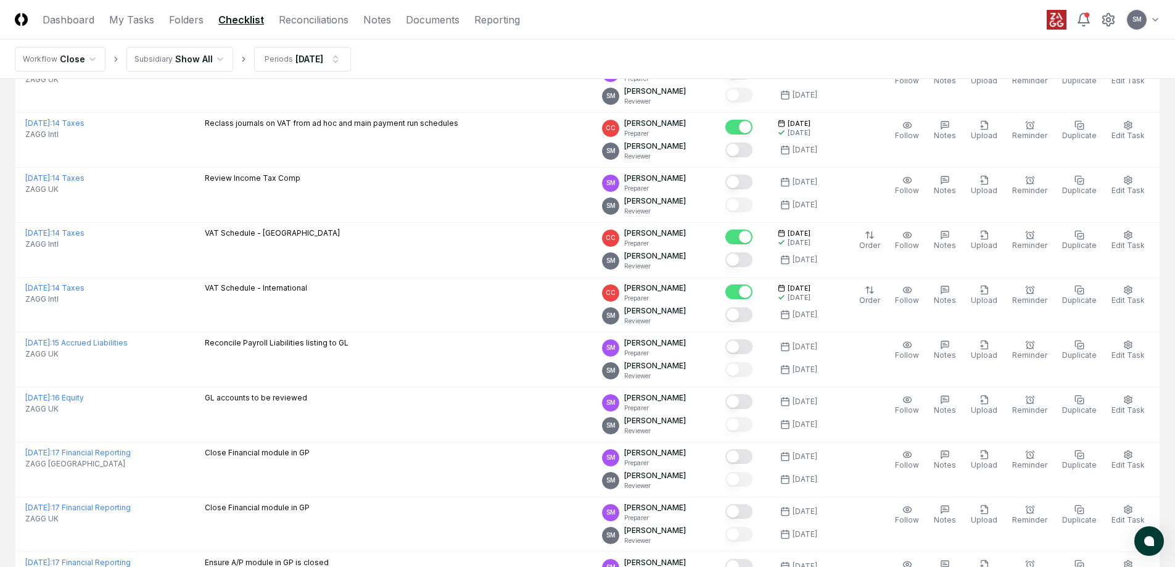
scroll to position [851, 0]
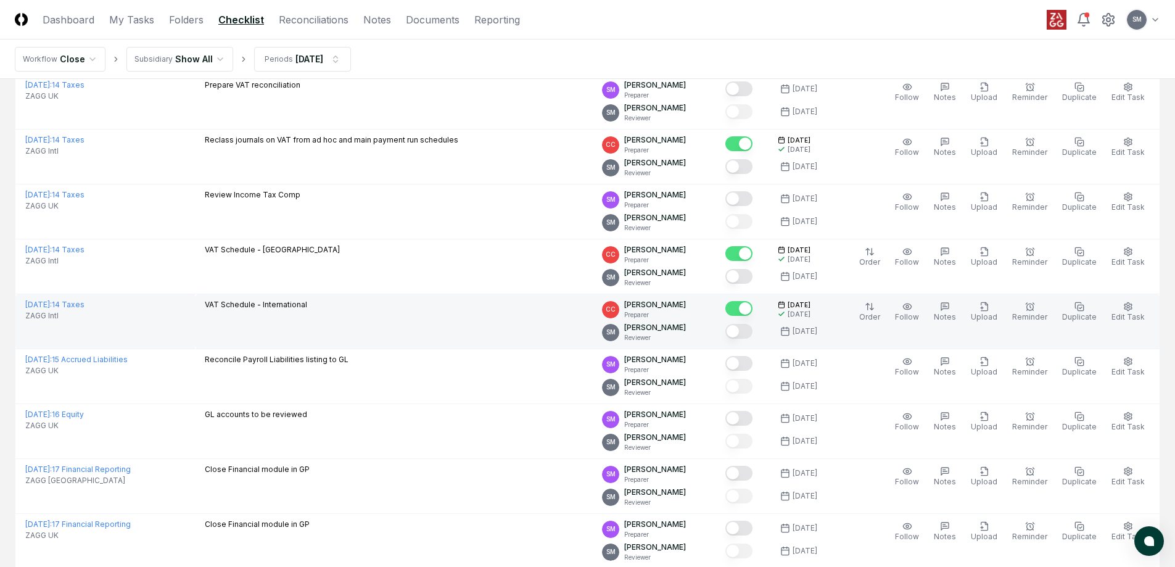
click at [752, 333] on button "Mark complete" at bounding box center [738, 331] width 27 height 15
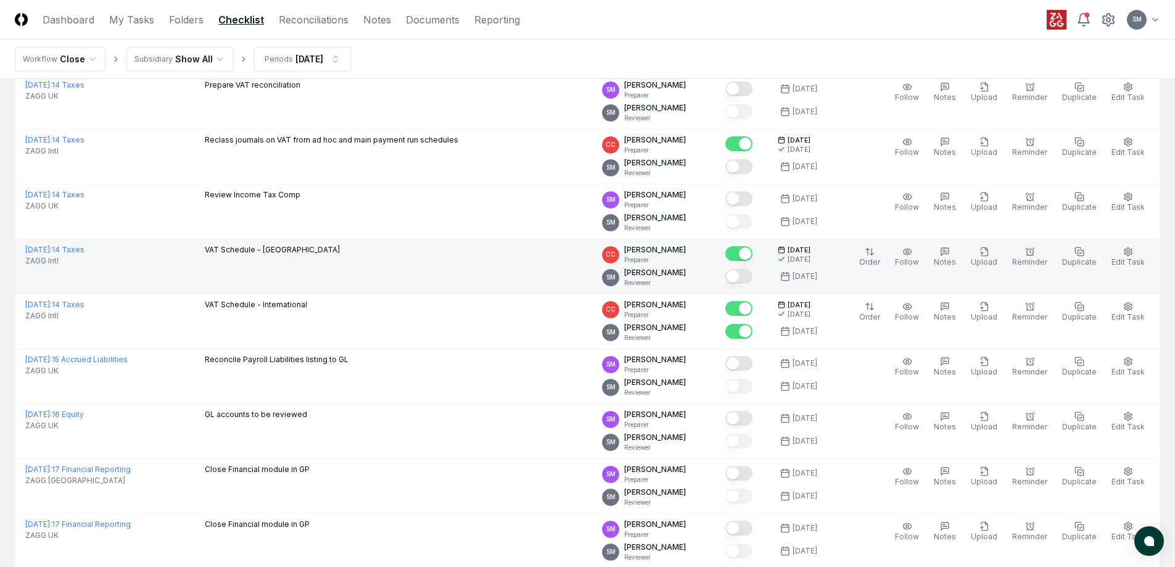
click at [752, 275] on button "Mark complete" at bounding box center [738, 276] width 27 height 15
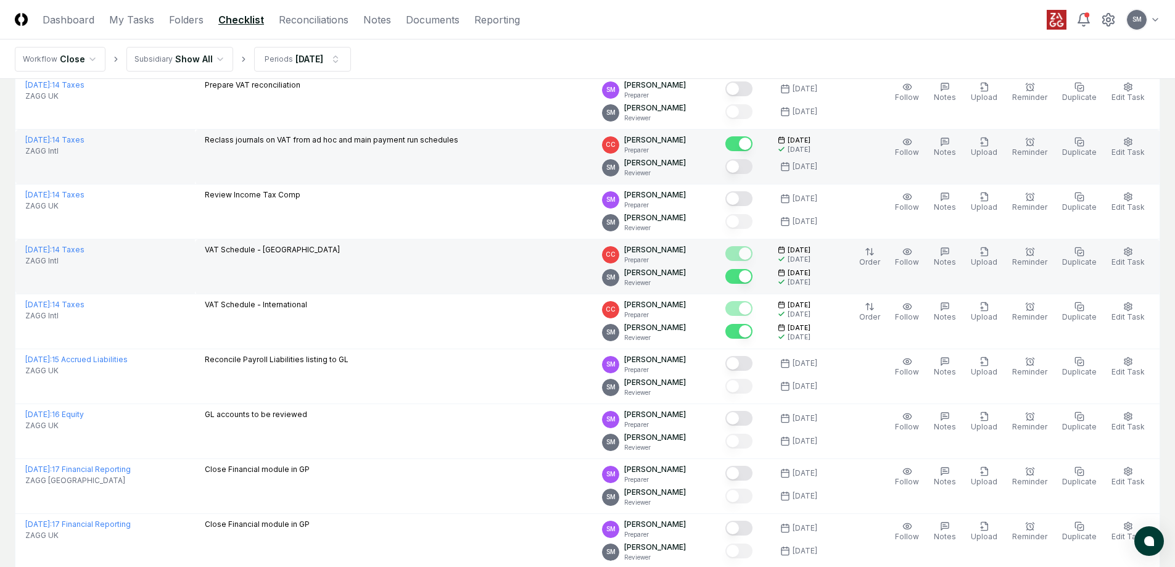
click at [752, 165] on button "Mark complete" at bounding box center [738, 166] width 27 height 15
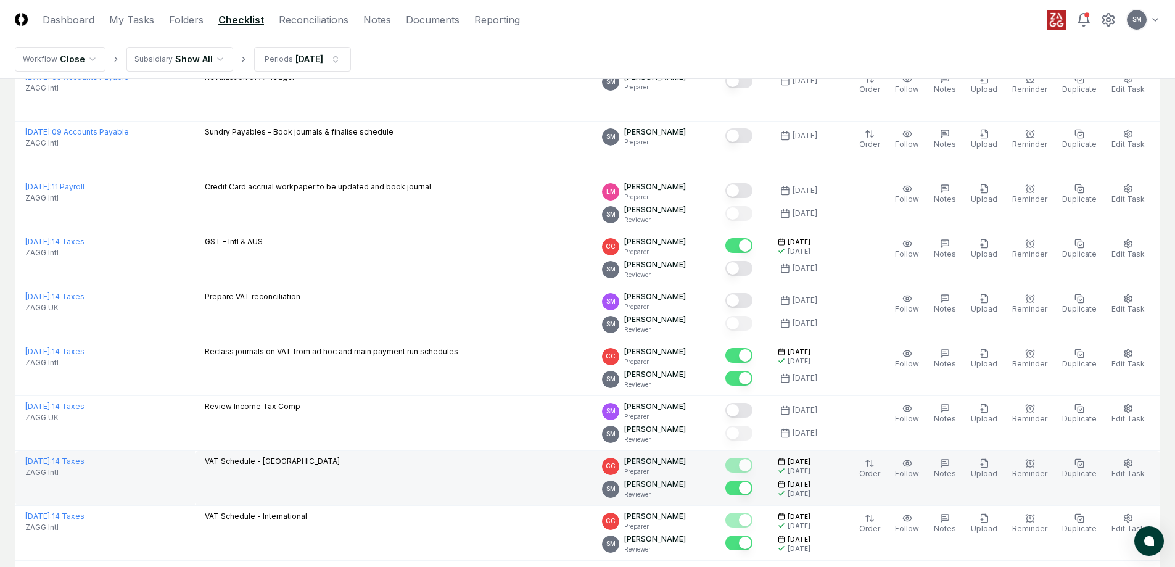
scroll to position [481, 0]
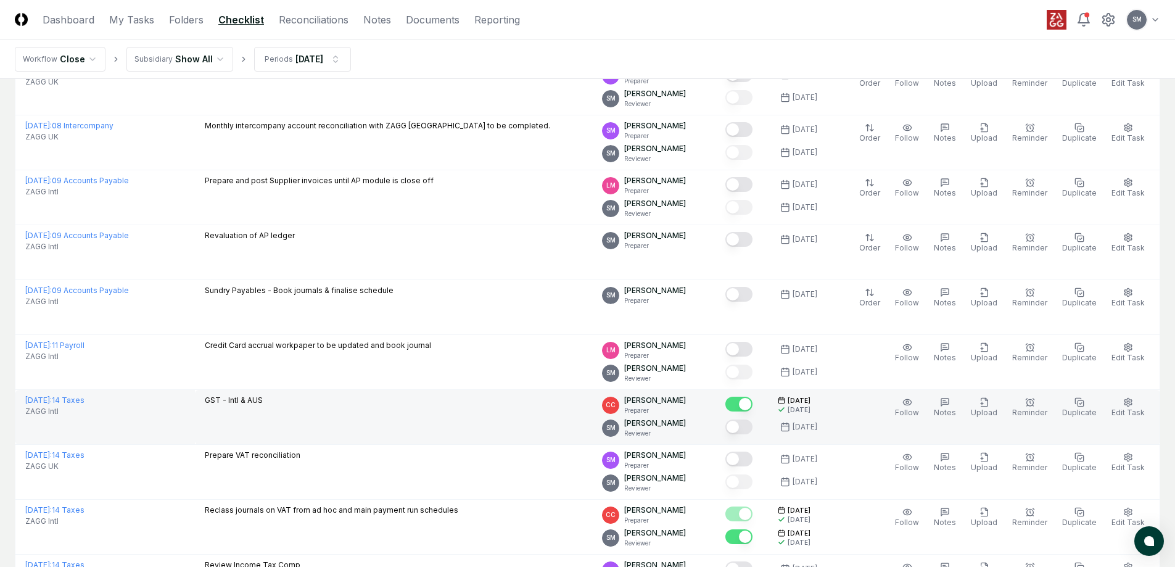
click at [752, 426] on button "Mark complete" at bounding box center [738, 426] width 27 height 15
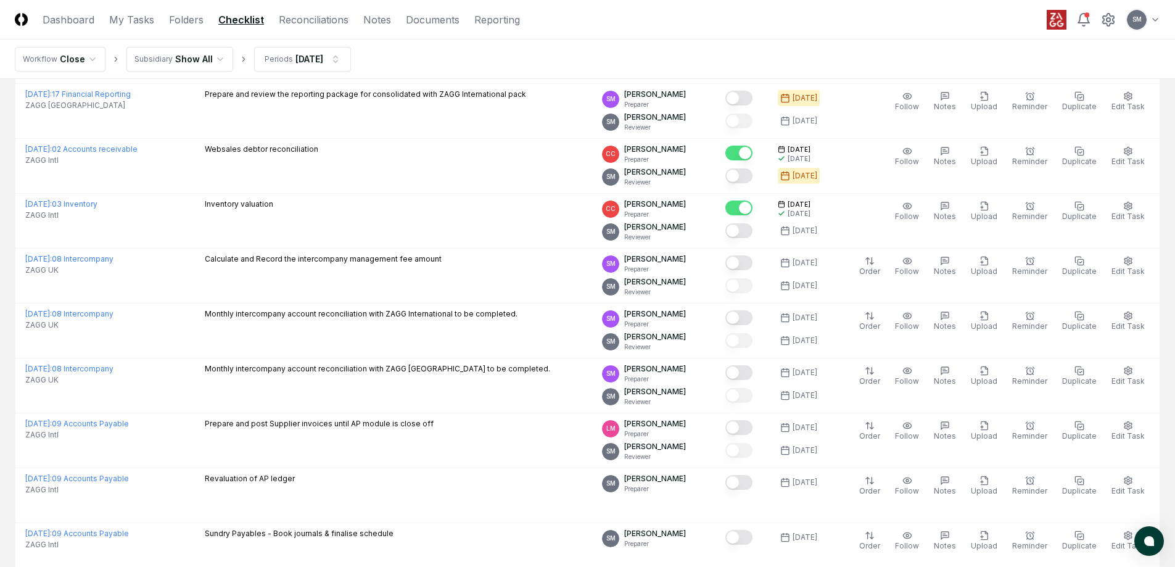
scroll to position [234, 0]
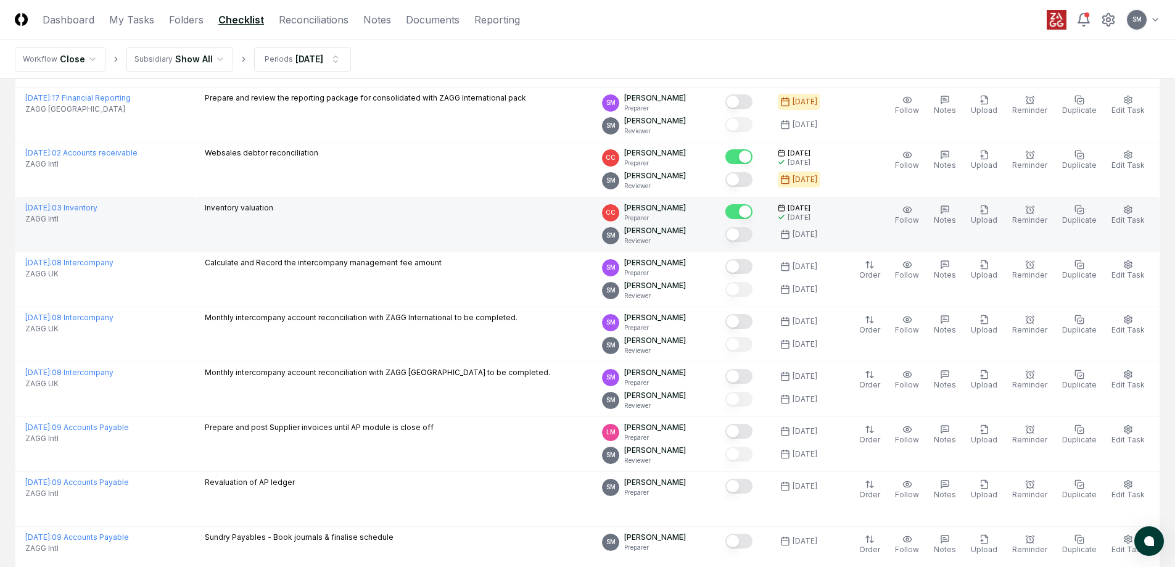
click at [752, 231] on button "Mark complete" at bounding box center [738, 234] width 27 height 15
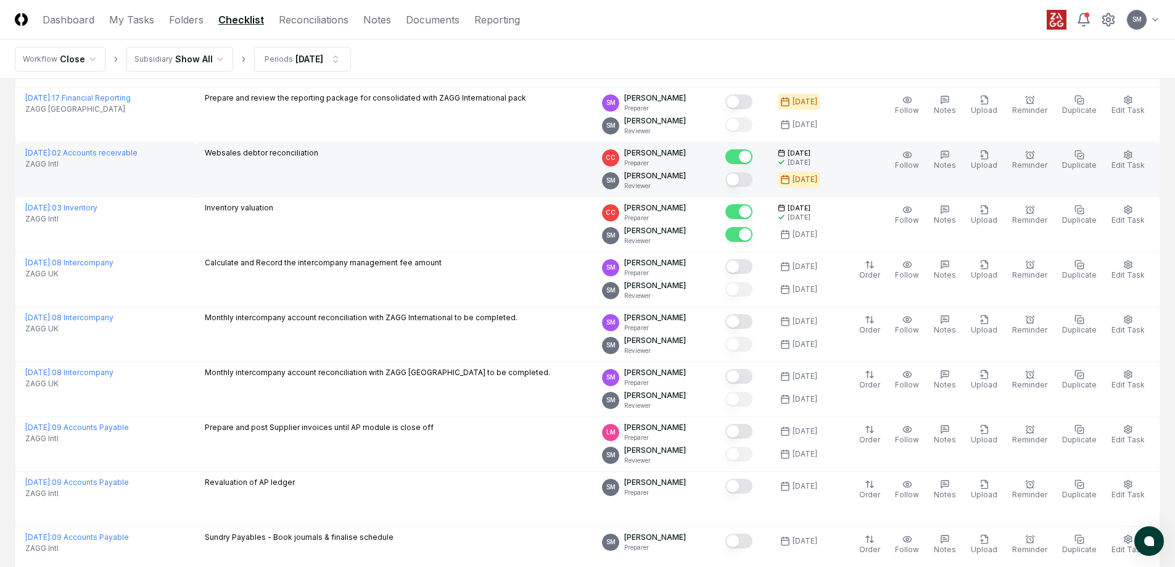
click at [757, 170] on div at bounding box center [741, 180] width 33 height 20
click at [752, 174] on button "Mark complete" at bounding box center [738, 179] width 27 height 15
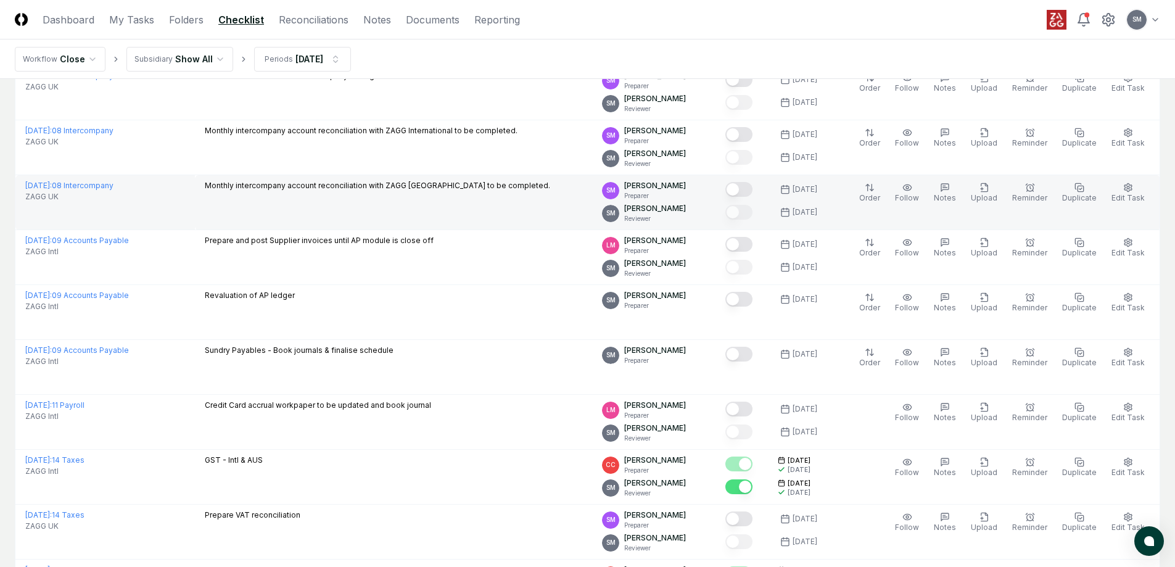
scroll to position [370, 0]
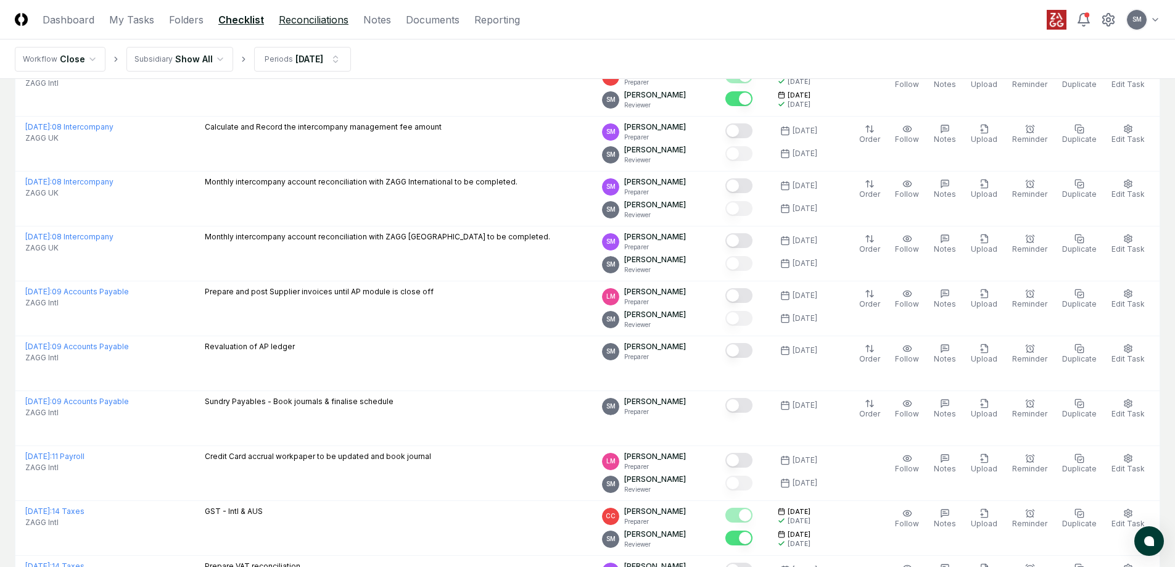
click at [297, 19] on link "Reconciliations" at bounding box center [314, 19] width 70 height 15
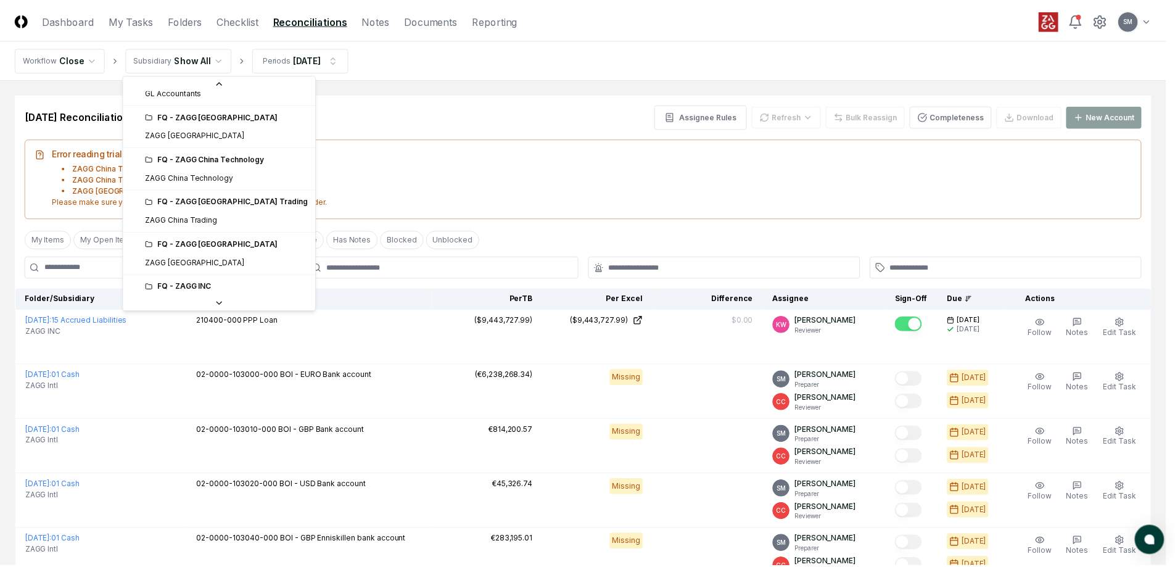
scroll to position [185, 0]
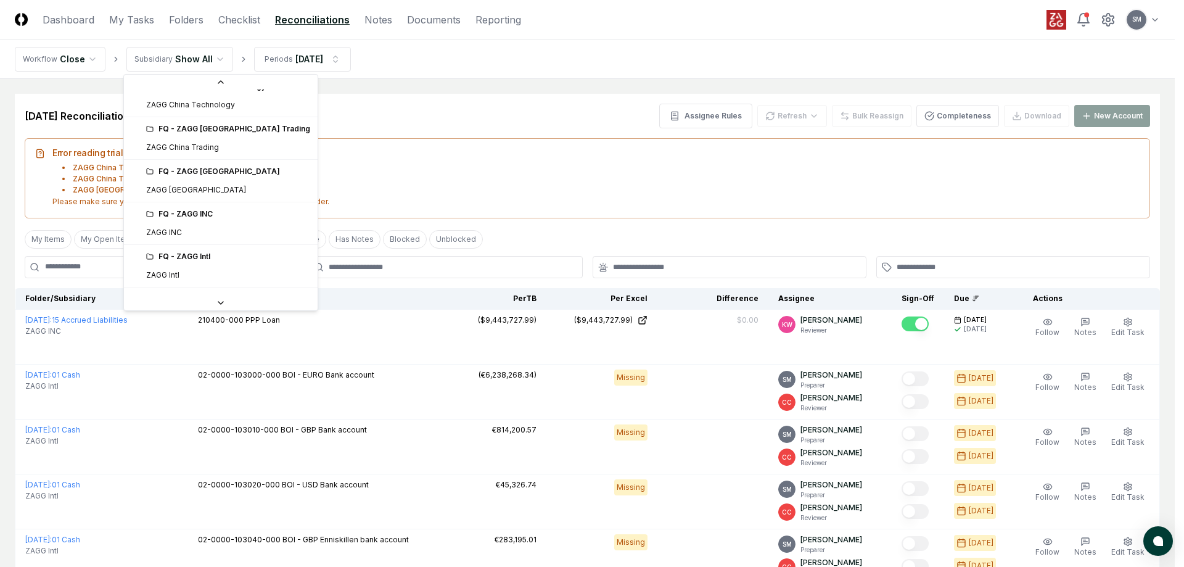
click at [169, 260] on div "FQ - ZAGG Intl" at bounding box center [228, 256] width 164 height 11
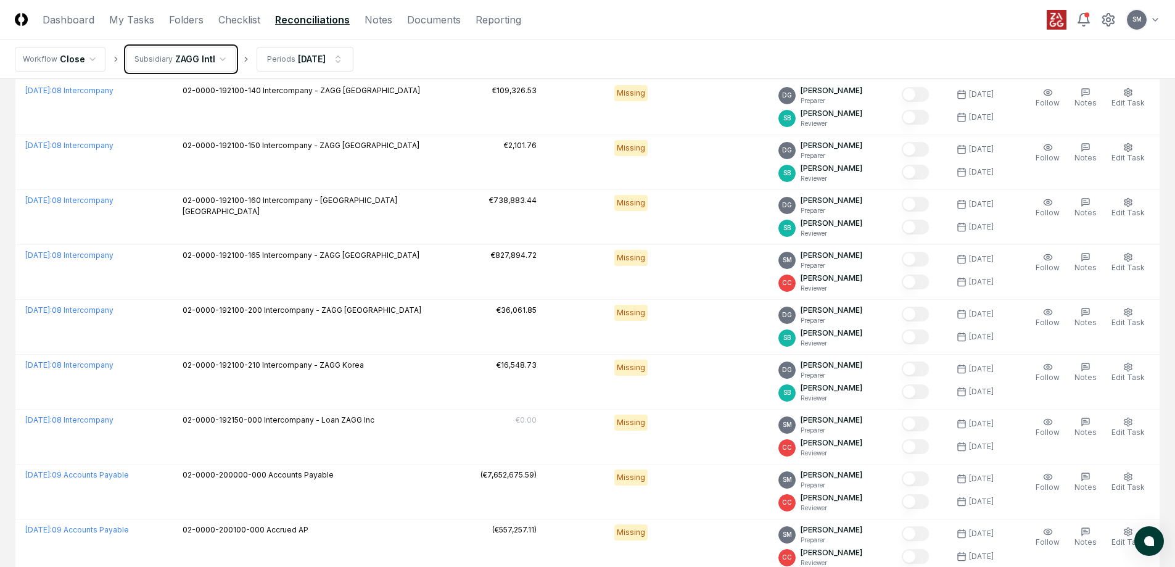
scroll to position [2506, 0]
